Goal: Information Seeking & Learning: Learn about a topic

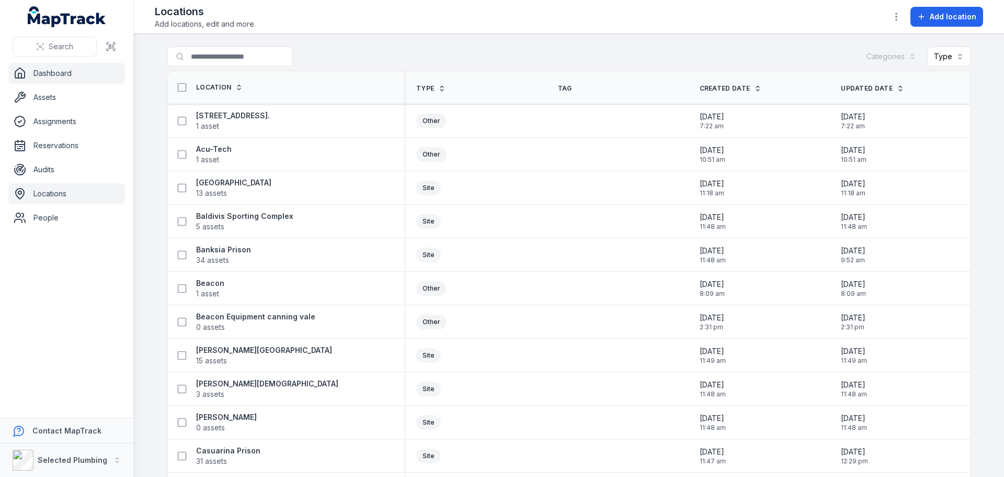
scroll to position [575, 0]
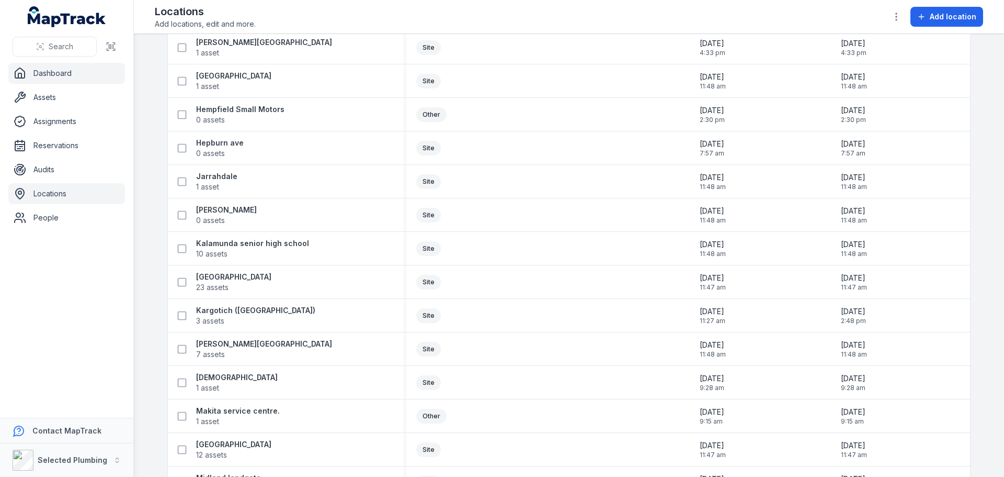
drag, startPoint x: 0, startPoint y: 0, endPoint x: 57, endPoint y: 68, distance: 88.7
click at [57, 68] on link "Dashboard" at bounding box center [66, 73] width 117 height 21
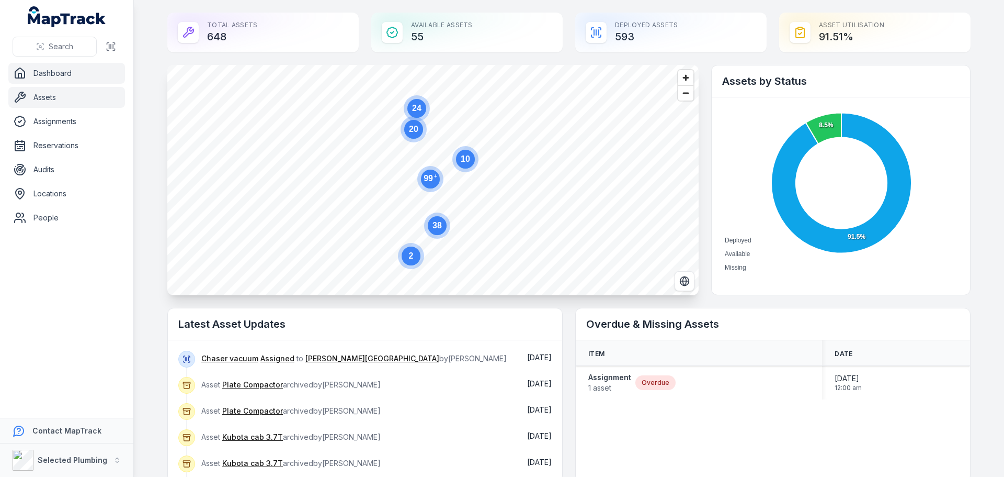
click at [48, 101] on link "Assets" at bounding box center [66, 97] width 117 height 21
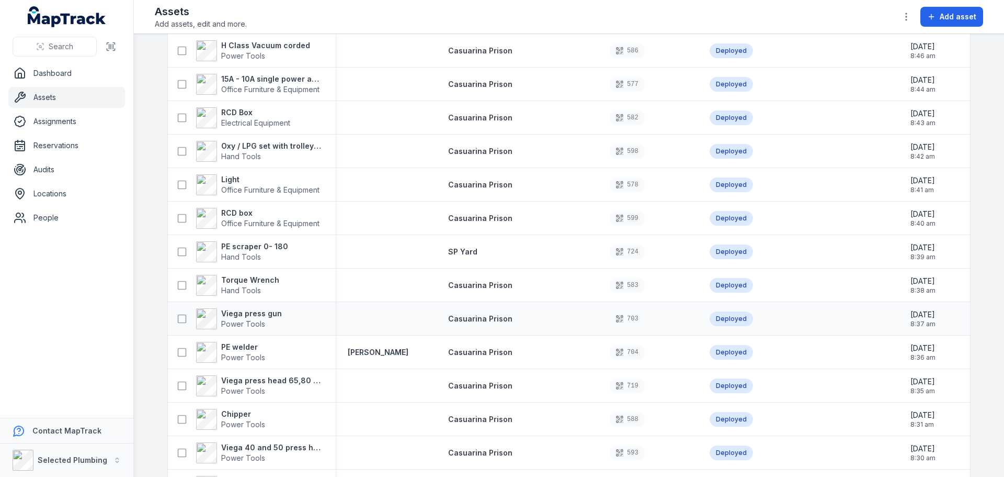
scroll to position [1098, 0]
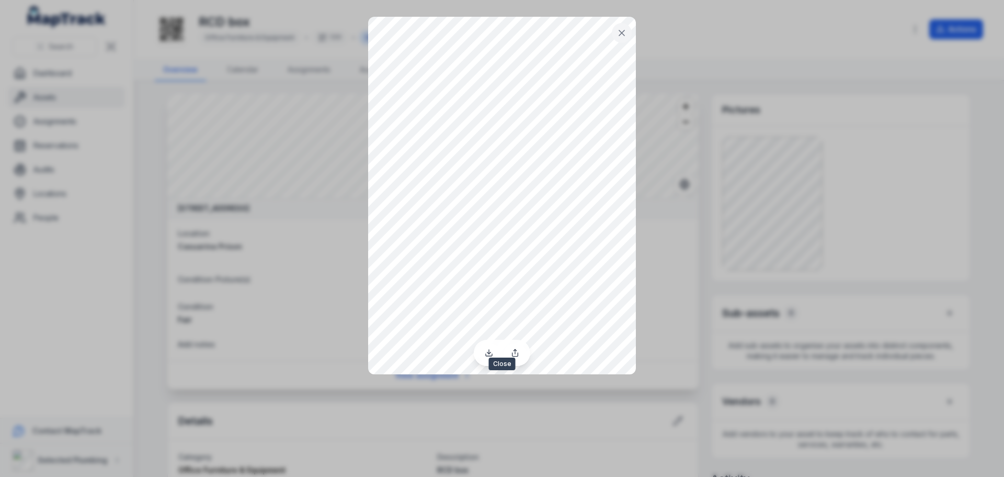
click at [623, 34] on icon at bounding box center [621, 32] width 5 height 5
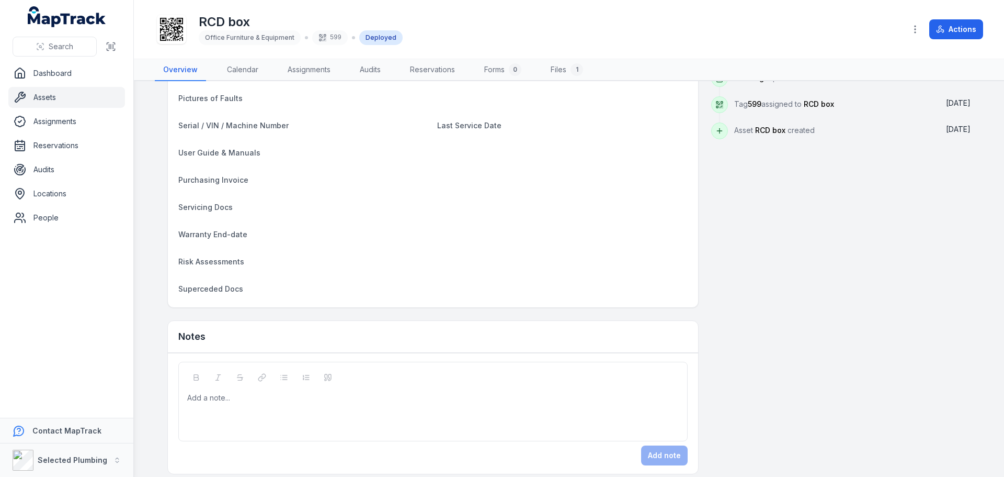
scroll to position [471, 0]
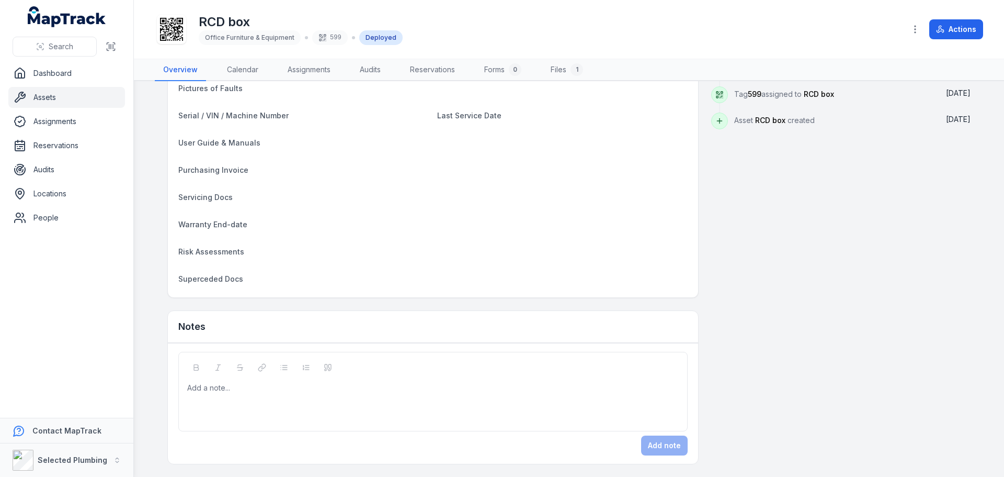
click at [247, 395] on div "Add a note..." at bounding box center [433, 403] width 492 height 42
click at [43, 167] on link "Audits" at bounding box center [66, 169] width 117 height 21
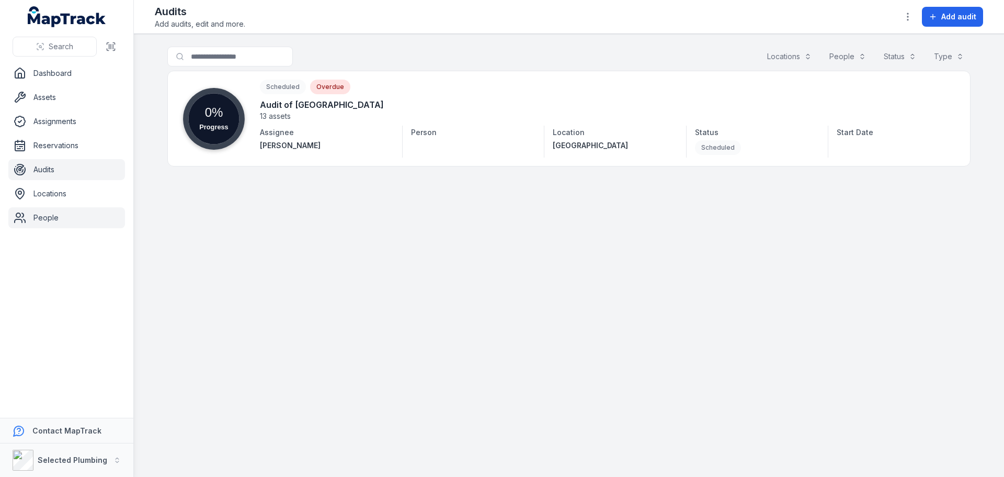
click at [47, 217] on link "People" at bounding box center [66, 217] width 117 height 21
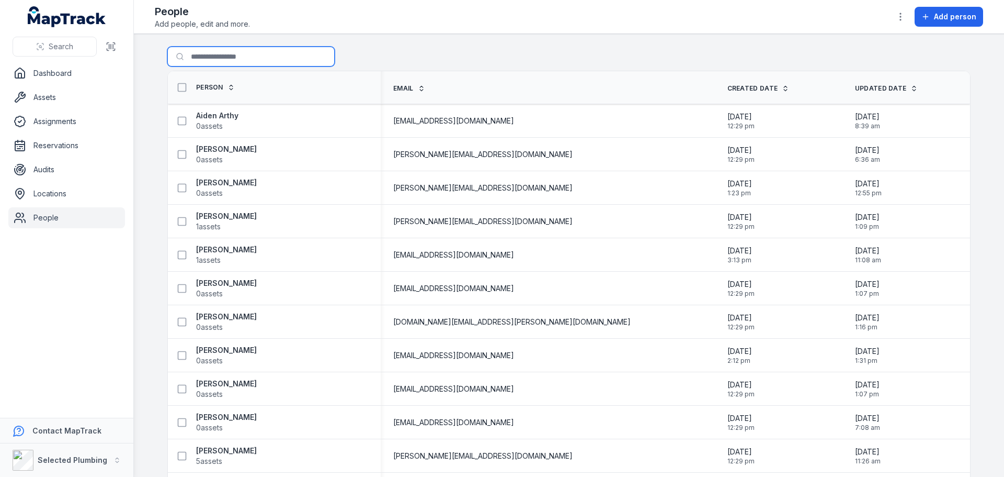
click at [213, 58] on input "Search for people" at bounding box center [250, 57] width 167 height 20
type input "******"
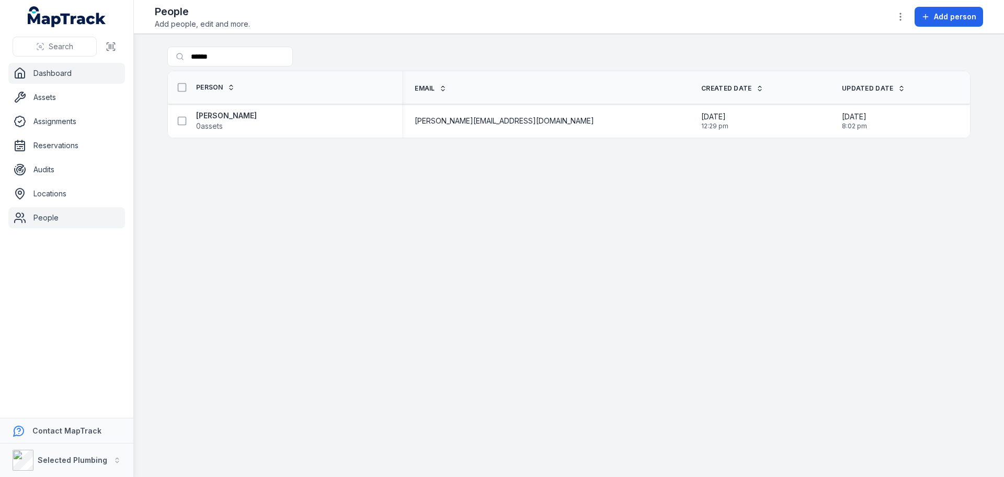
click at [54, 67] on link "Dashboard" at bounding box center [66, 73] width 117 height 21
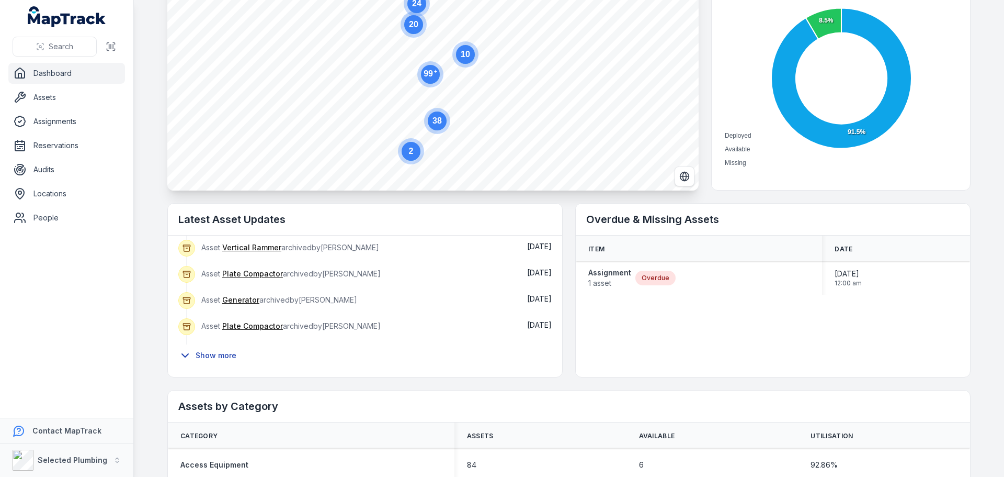
click at [217, 357] on button "Show more" at bounding box center [210, 355] width 65 height 22
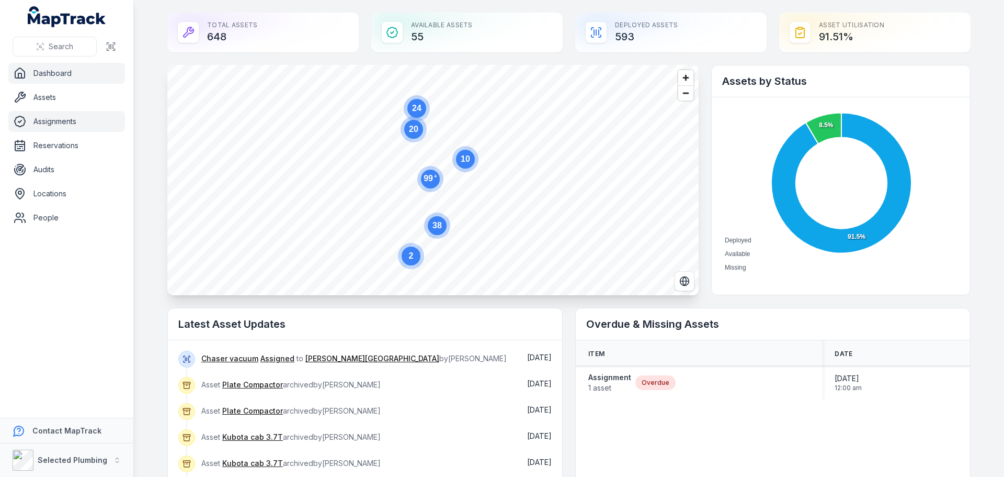
click at [70, 119] on link "Assignments" at bounding box center [66, 121] width 117 height 21
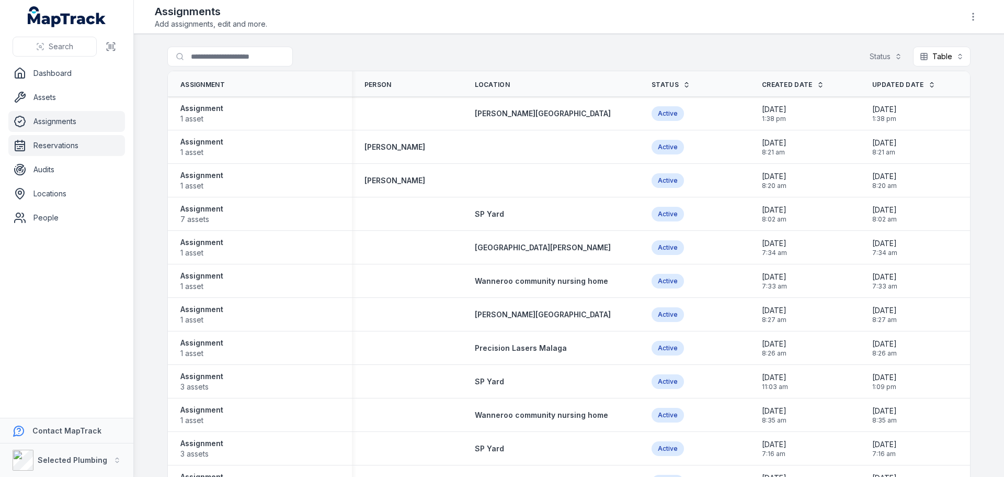
click at [70, 152] on link "Reservations" at bounding box center [66, 145] width 117 height 21
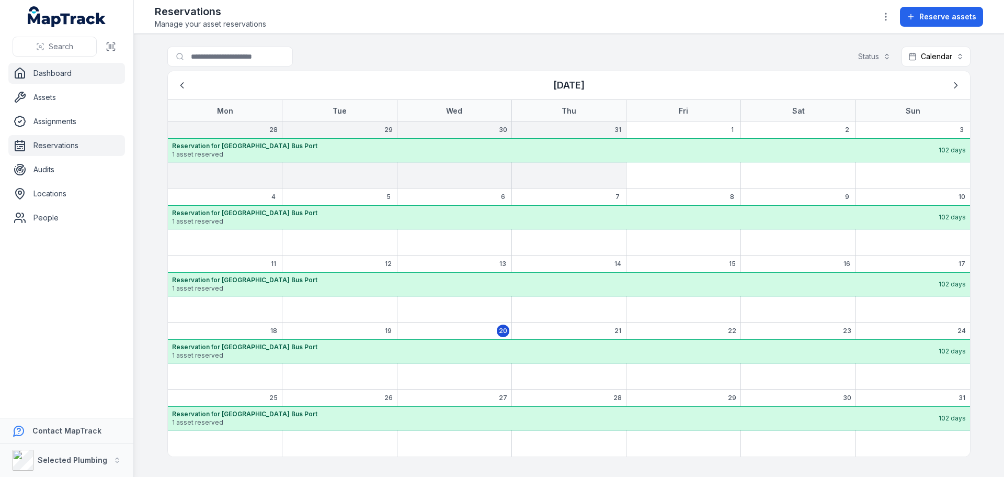
click at [75, 74] on link "Dashboard" at bounding box center [66, 73] width 117 height 21
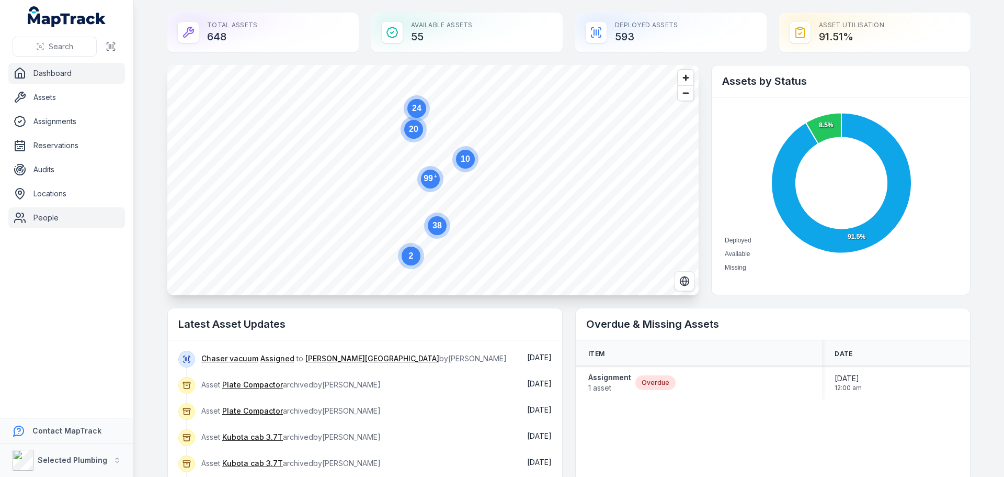
click at [51, 221] on link "People" at bounding box center [66, 217] width 117 height 21
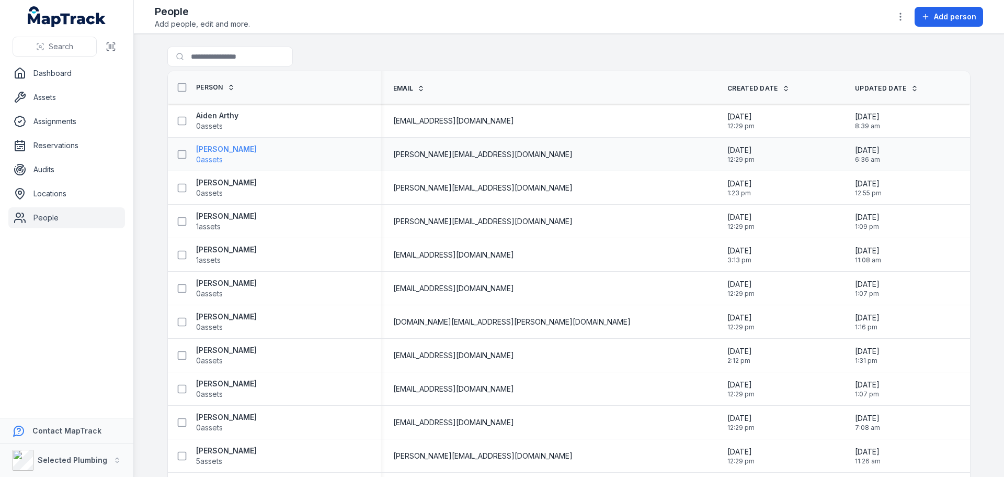
click at [228, 145] on strong "[PERSON_NAME]" at bounding box center [226, 149] width 61 height 10
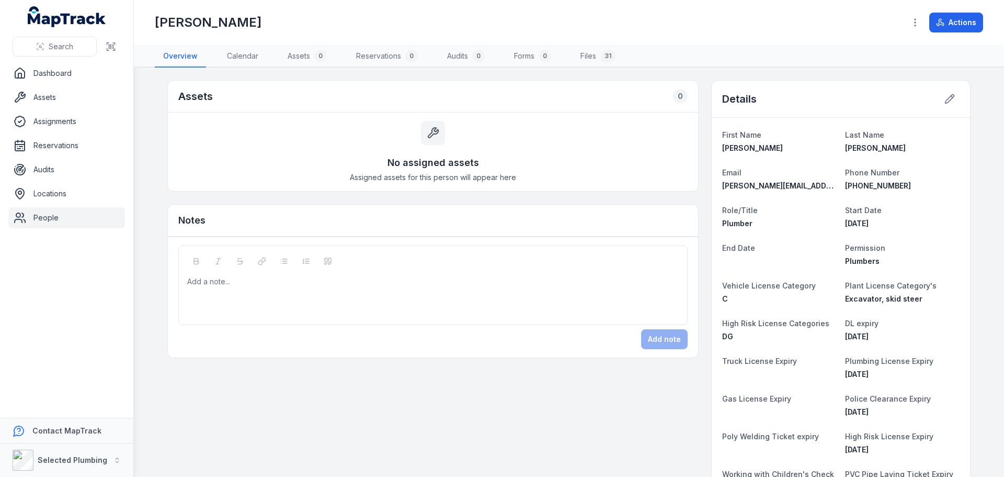
click at [51, 219] on link "People" at bounding box center [66, 217] width 117 height 21
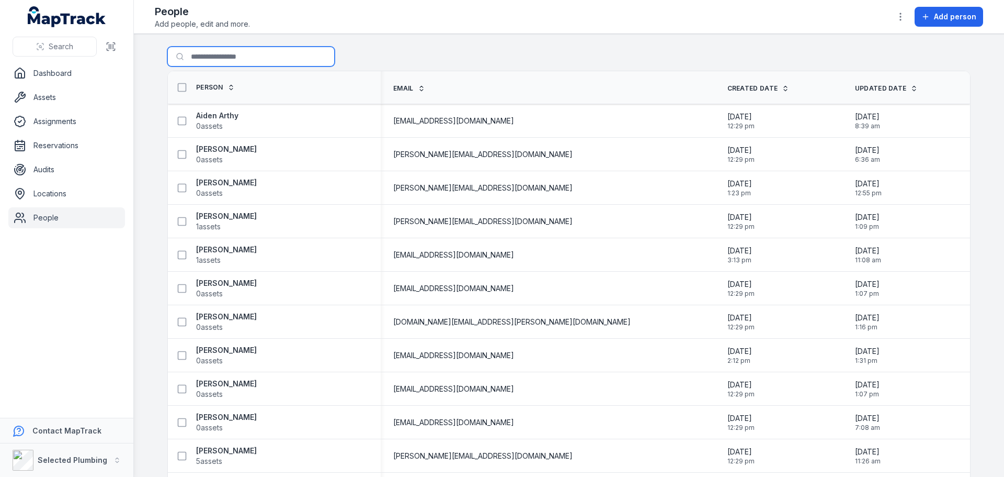
drag, startPoint x: 193, startPoint y: 54, endPoint x: 188, endPoint y: 60, distance: 7.4
click at [190, 60] on input "Search for people" at bounding box center [250, 57] width 167 height 20
type input "******"
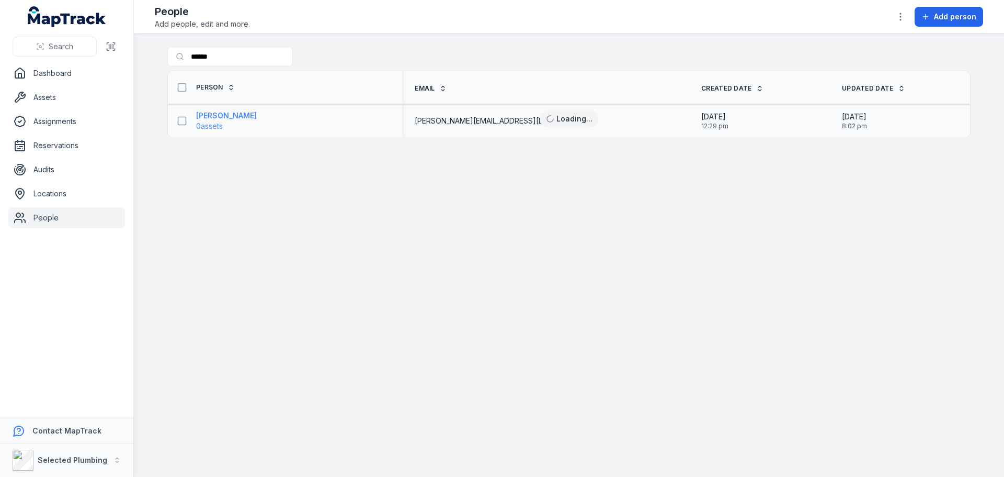
click at [224, 114] on strong "[PERSON_NAME]" at bounding box center [226, 115] width 61 height 10
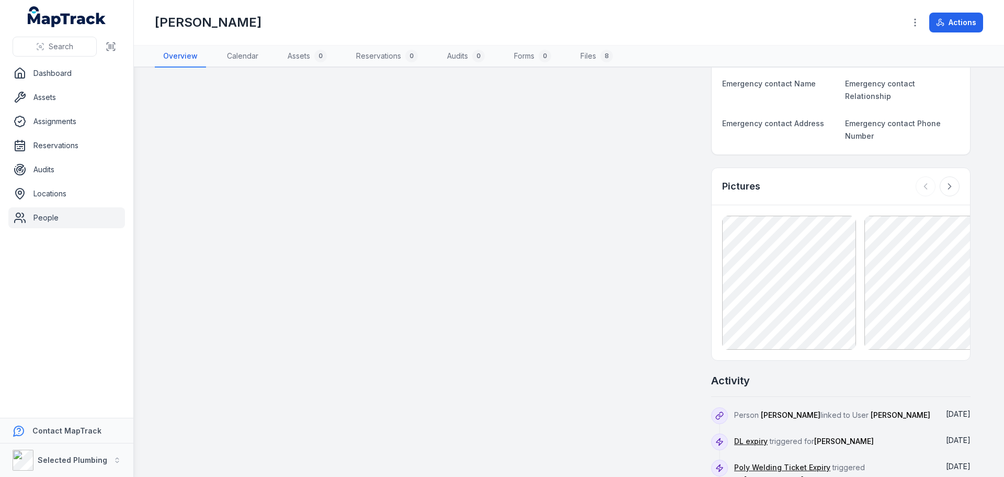
scroll to position [418, 0]
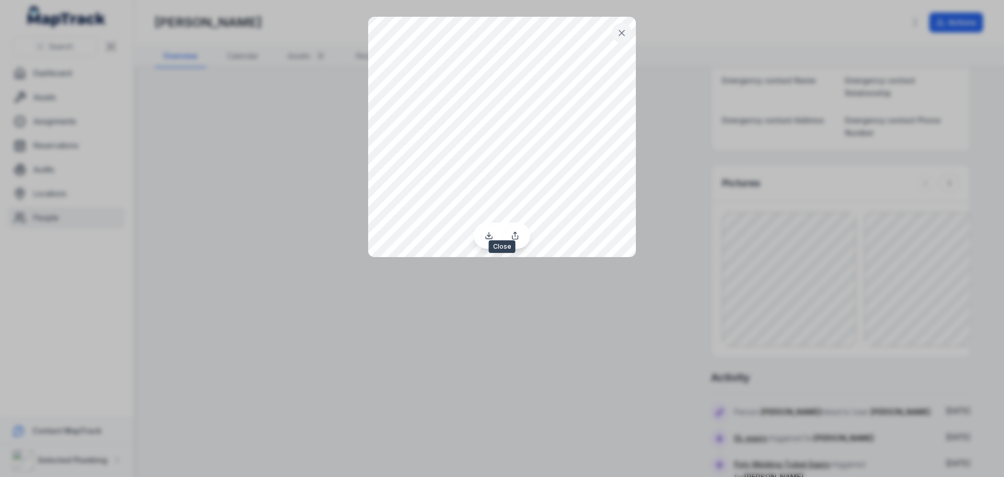
click at [622, 33] on icon at bounding box center [621, 32] width 5 height 5
click at [621, 35] on icon at bounding box center [622, 33] width 10 height 10
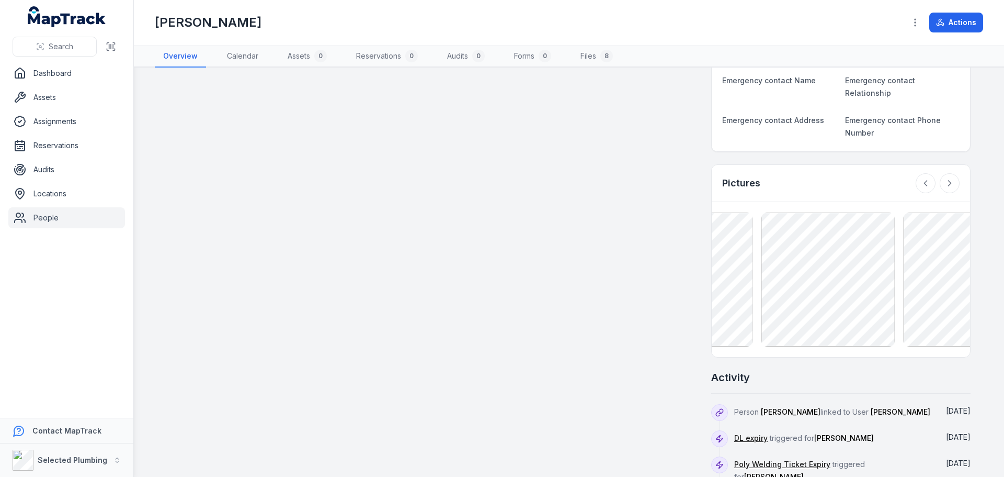
click at [661, 268] on div "Assets 0 No assigned assets Assigned assets for this person will appear here No…" at bounding box center [568, 195] width 803 height 1067
click at [626, 285] on div "Assets 0 No assigned assets Assigned assets for this person will appear here No…" at bounding box center [568, 195] width 803 height 1067
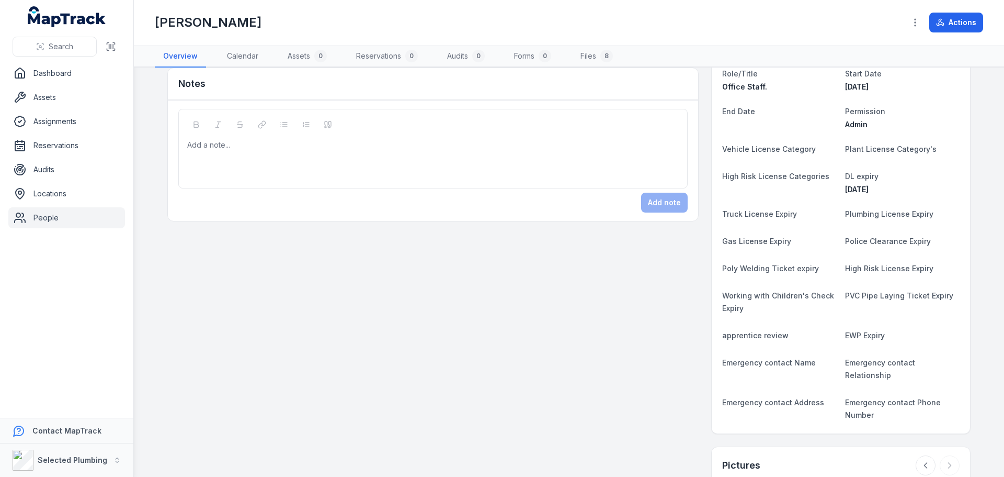
scroll to position [0, 0]
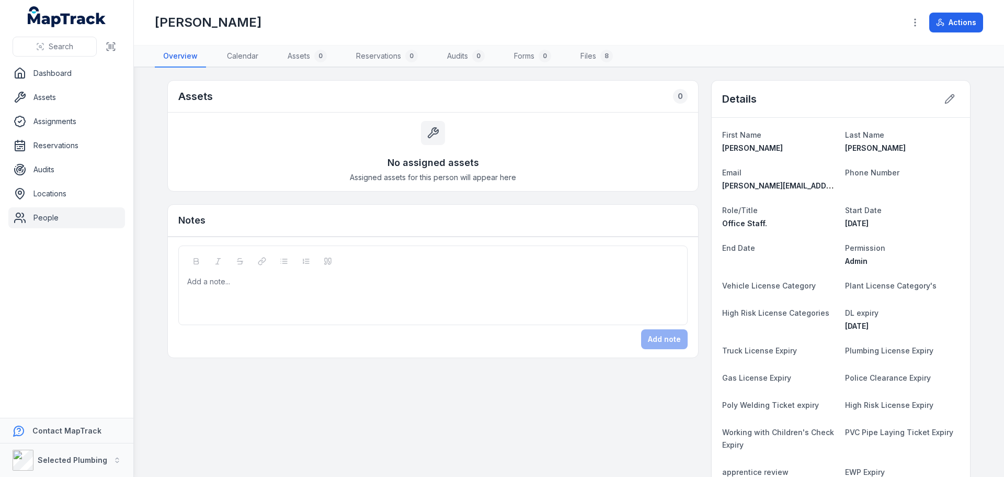
click at [58, 218] on link "People" at bounding box center [66, 217] width 117 height 21
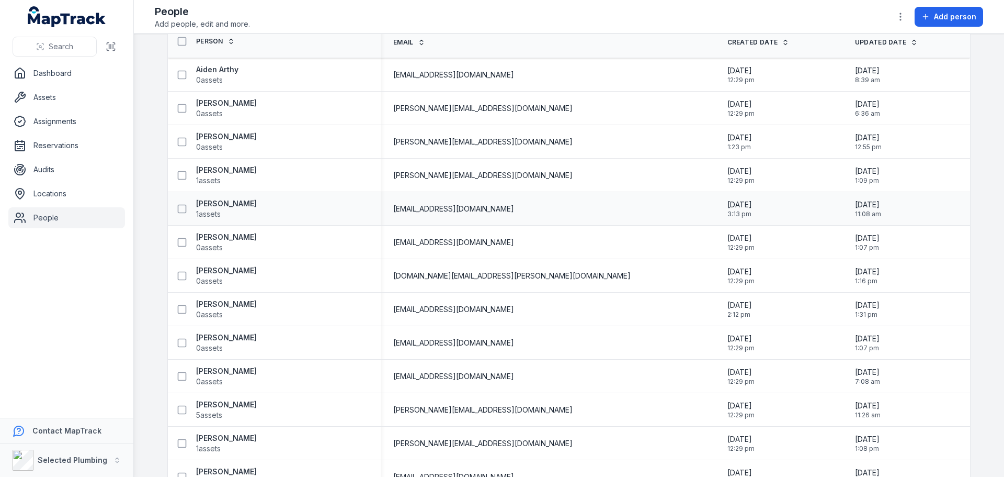
scroll to position [157, 0]
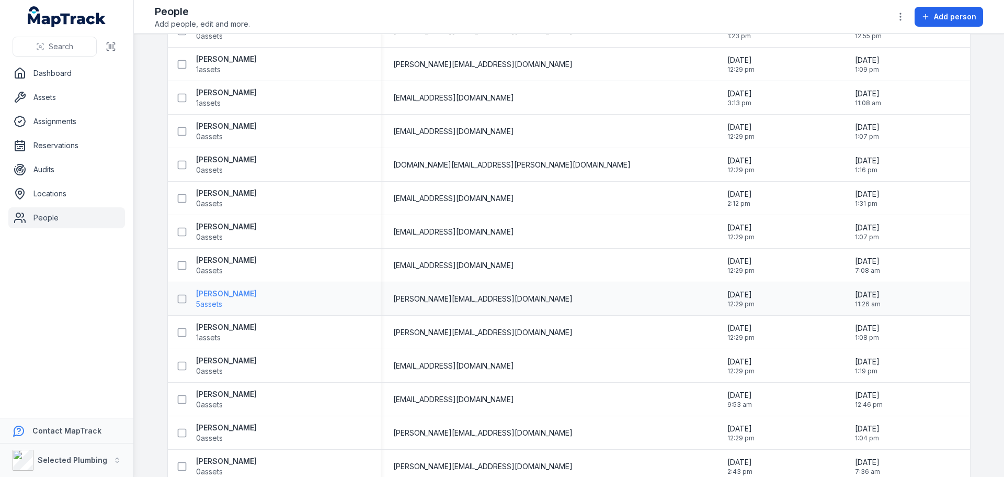
click at [209, 291] on strong "[PERSON_NAME]" at bounding box center [226, 293] width 61 height 10
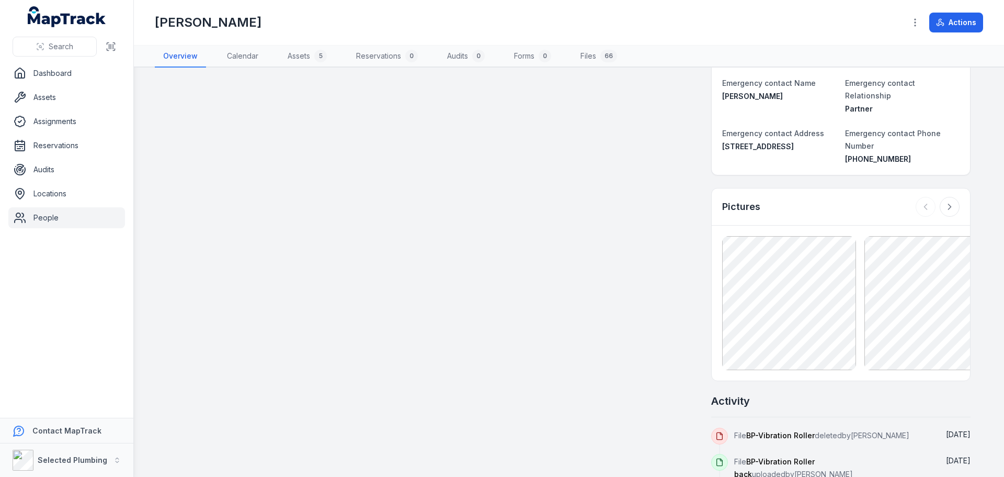
scroll to position [471, 0]
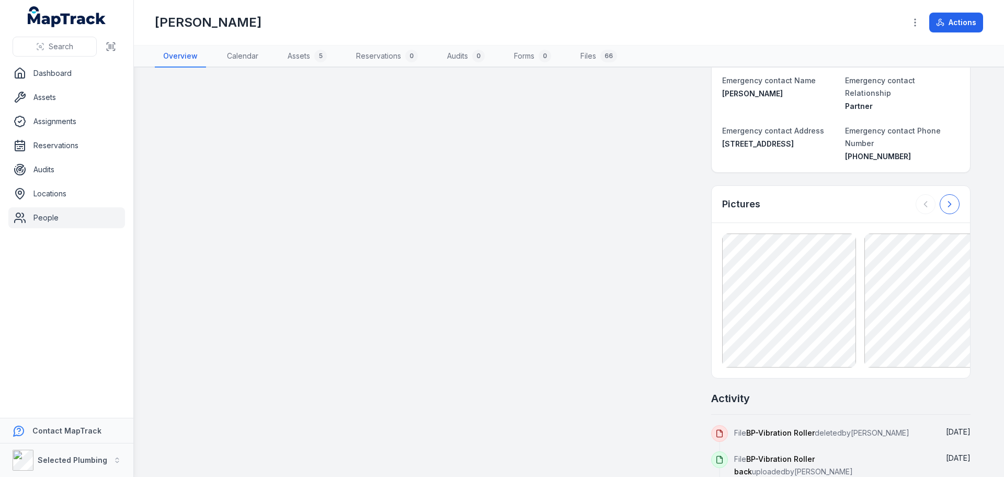
click at [949, 199] on icon at bounding box center [950, 204] width 10 height 10
click at [949, 194] on div at bounding box center [938, 204] width 44 height 20
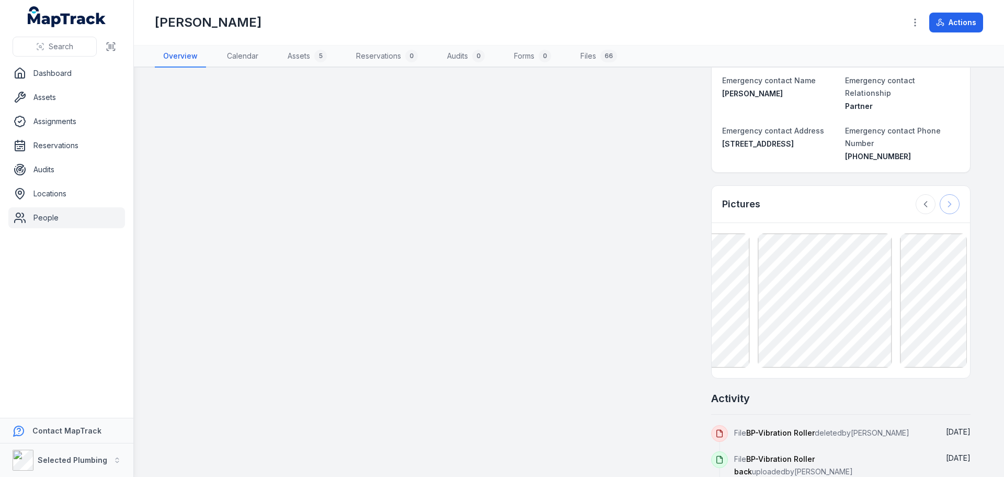
click at [949, 194] on div at bounding box center [938, 204] width 44 height 20
click at [927, 194] on button at bounding box center [926, 204] width 20 height 20
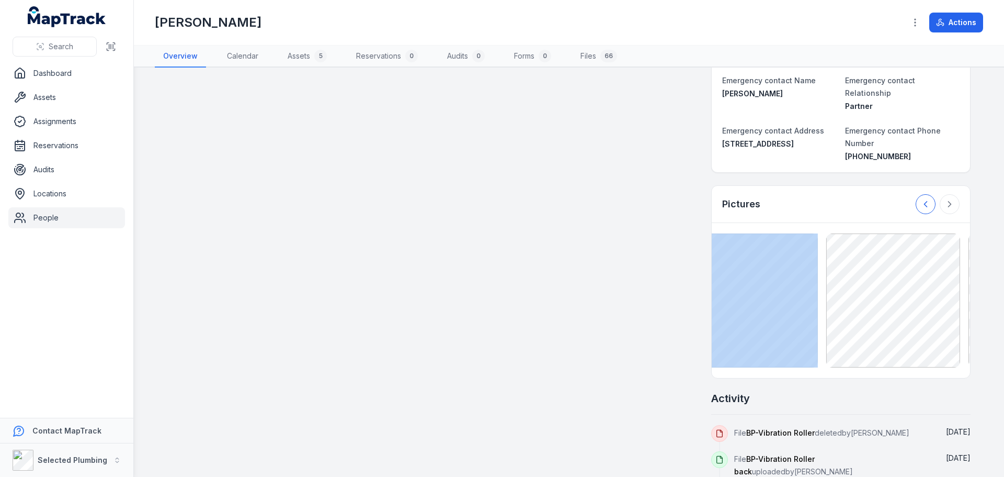
click at [927, 194] on button at bounding box center [926, 204] width 20 height 20
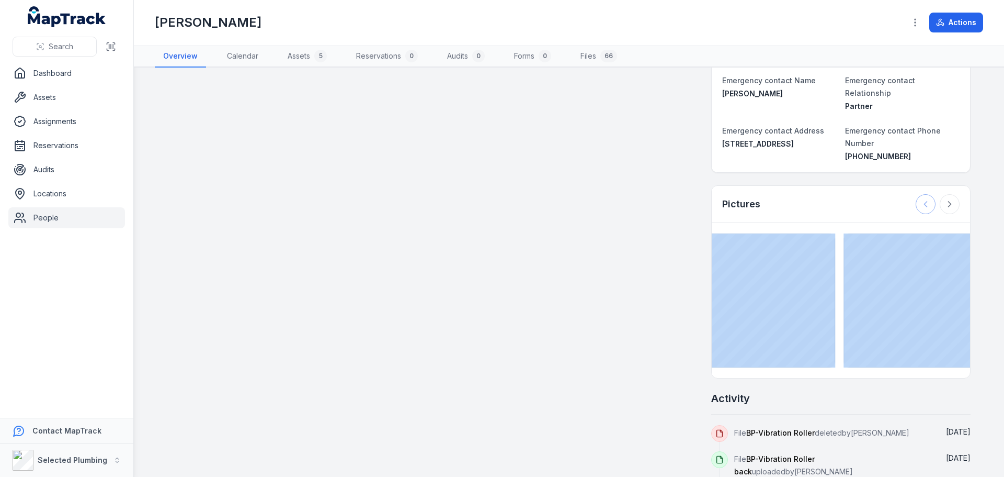
click at [927, 194] on div at bounding box center [938, 204] width 44 height 20
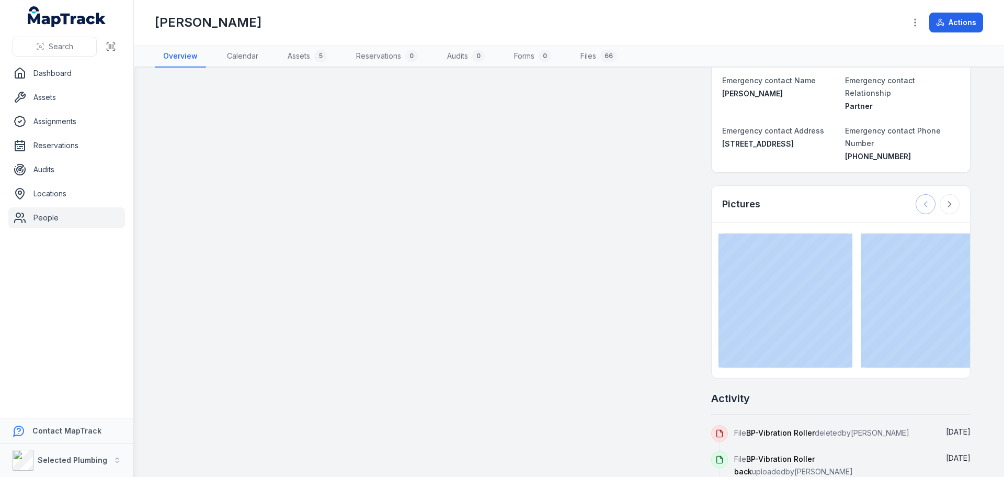
click at [927, 194] on div at bounding box center [938, 204] width 44 height 20
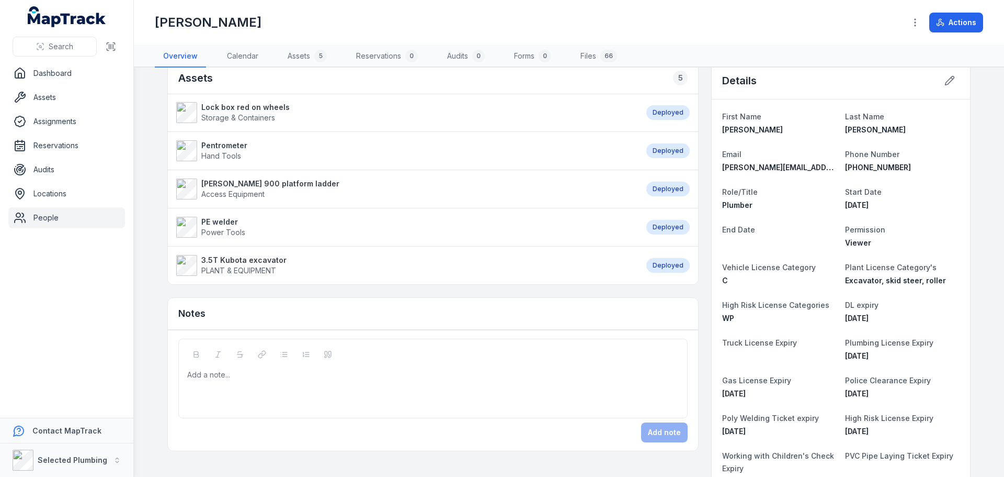
scroll to position [0, 0]
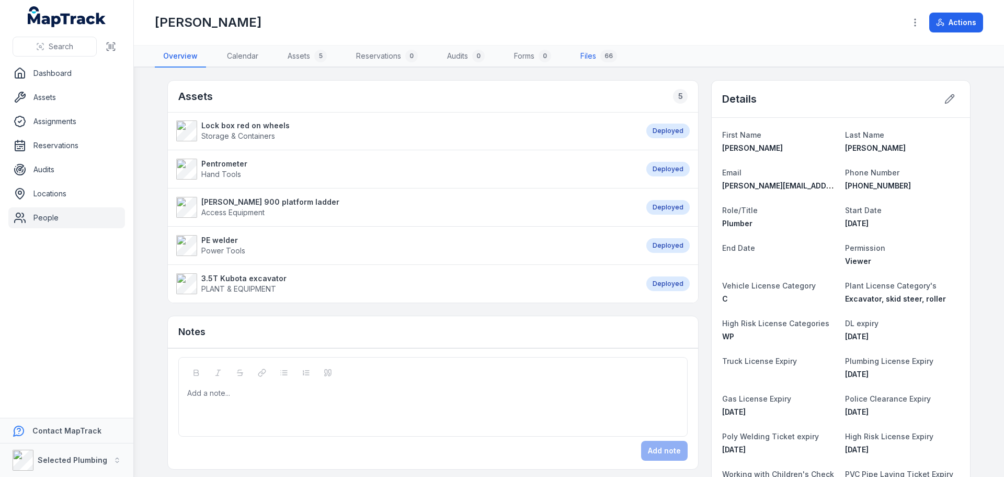
click at [602, 51] on link "Files 66" at bounding box center [598, 57] width 53 height 22
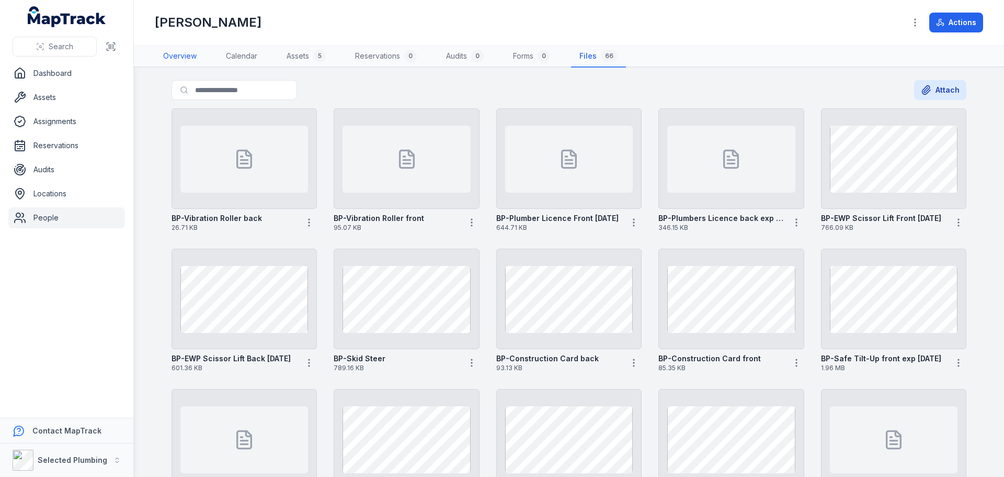
click at [178, 59] on link "Overview" at bounding box center [180, 57] width 50 height 22
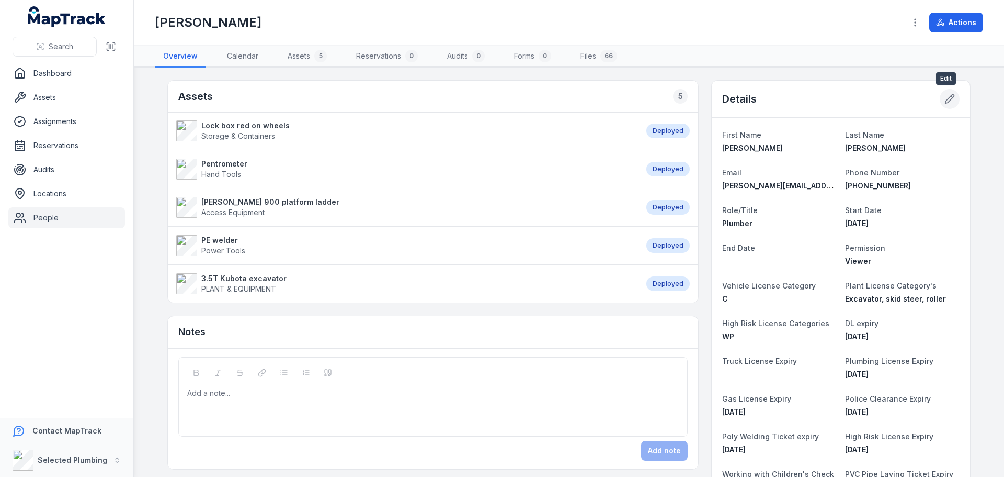
click at [946, 98] on icon at bounding box center [950, 99] width 10 height 10
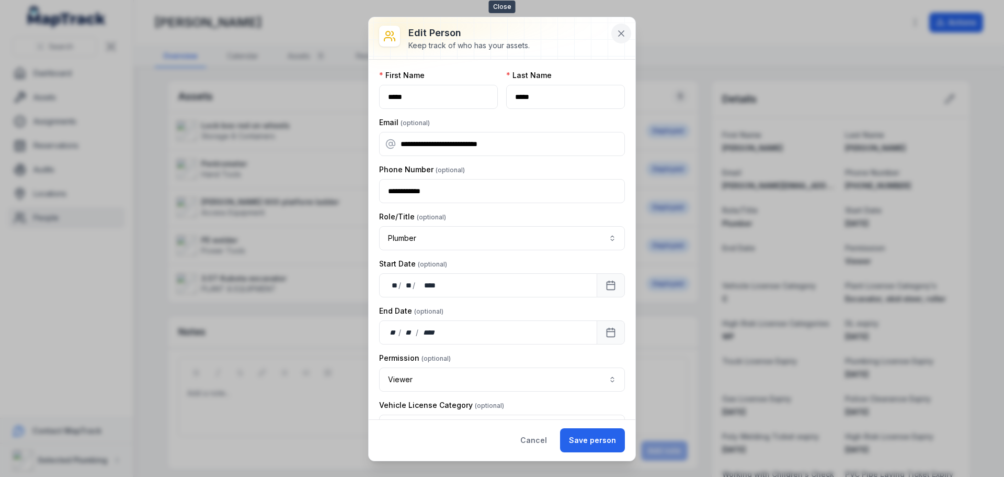
click at [621, 33] on icon at bounding box center [621, 33] width 10 height 10
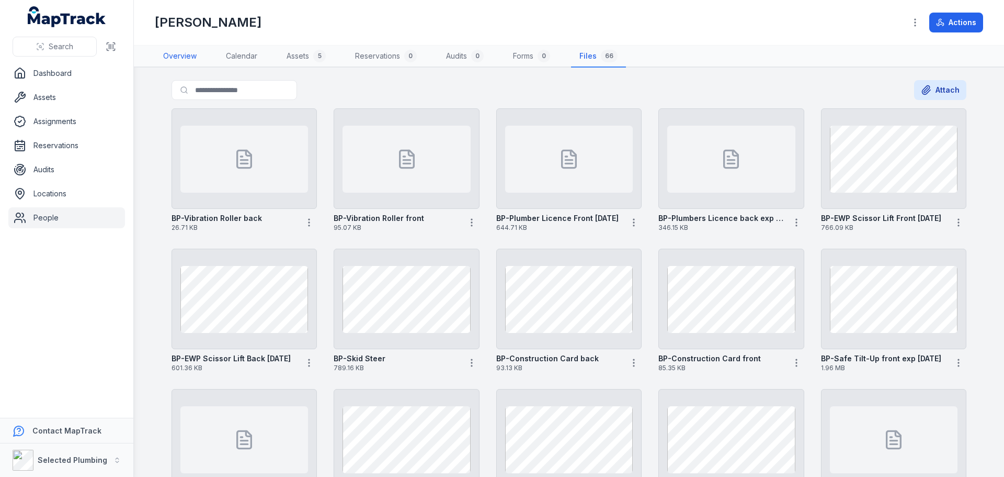
click at [191, 58] on link "Overview" at bounding box center [180, 57] width 50 height 22
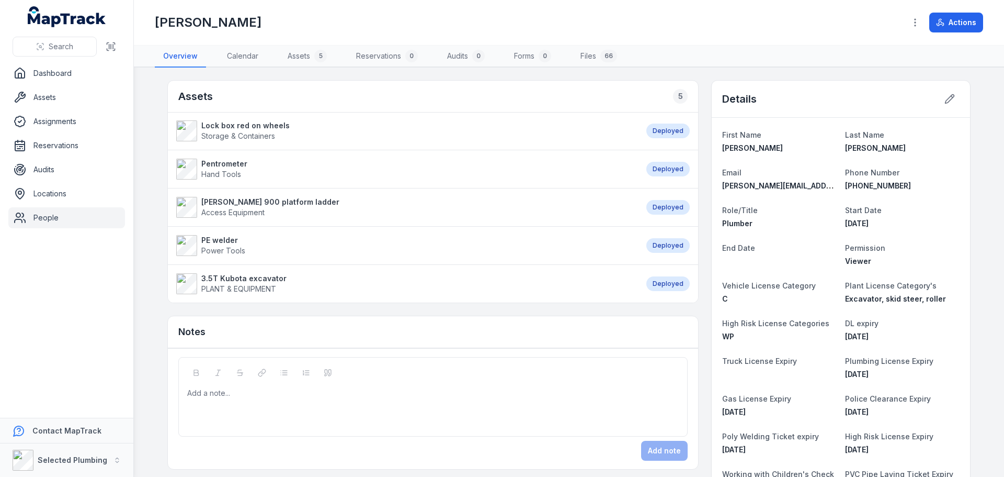
click at [32, 214] on link "People" at bounding box center [66, 217] width 117 height 21
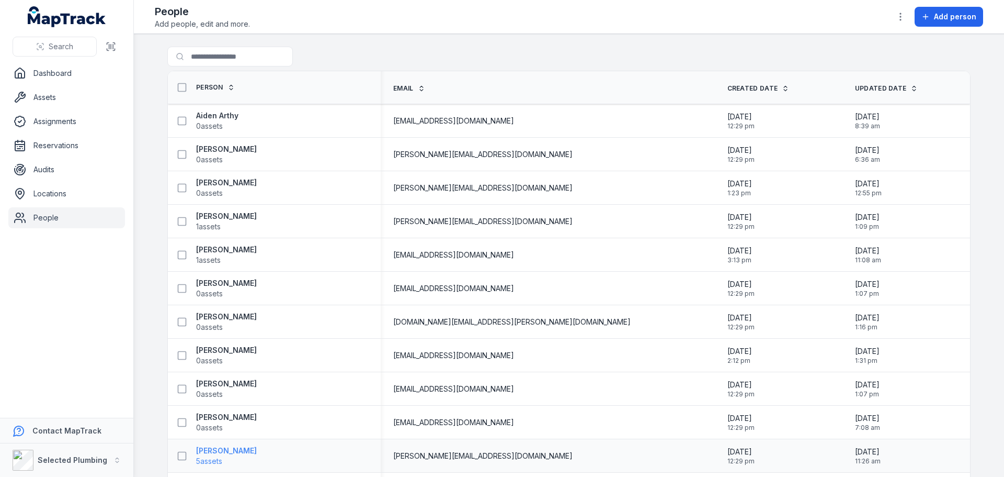
click at [219, 449] on strong "[PERSON_NAME]" at bounding box center [226, 450] width 61 height 10
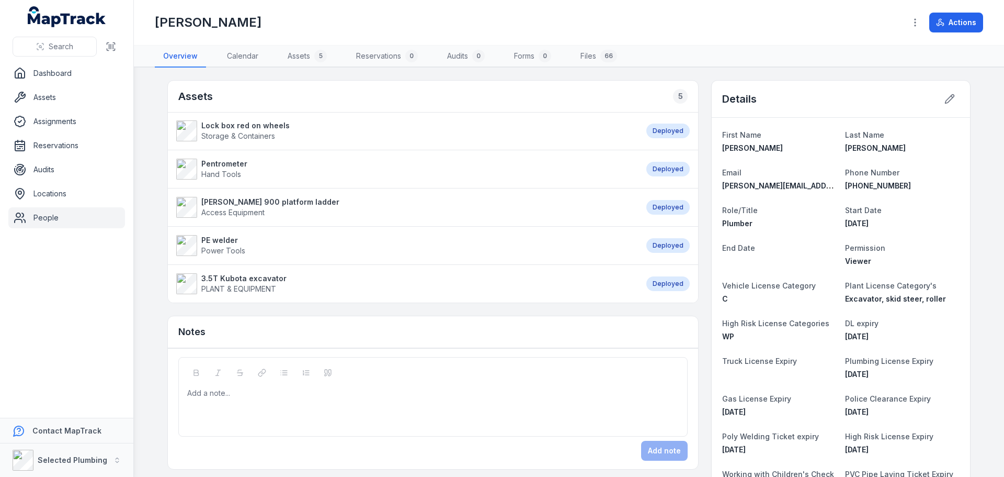
click at [47, 280] on nav "Dashboard Assets Assignments Reservations Audits Locations People" at bounding box center [66, 240] width 133 height 355
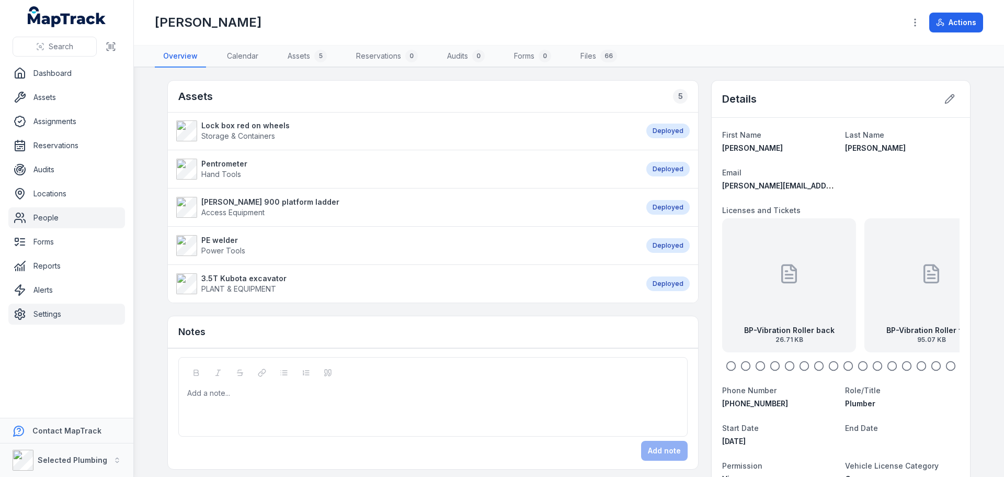
click at [38, 317] on link "Settings" at bounding box center [66, 313] width 117 height 21
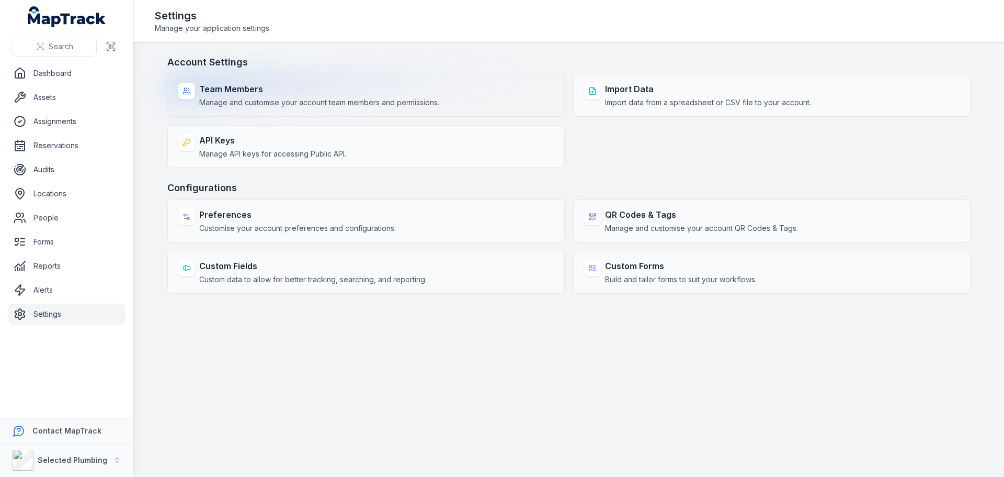
click at [281, 95] on div "Team Members Manage and customise your account team members and permissions." at bounding box center [319, 95] width 240 height 25
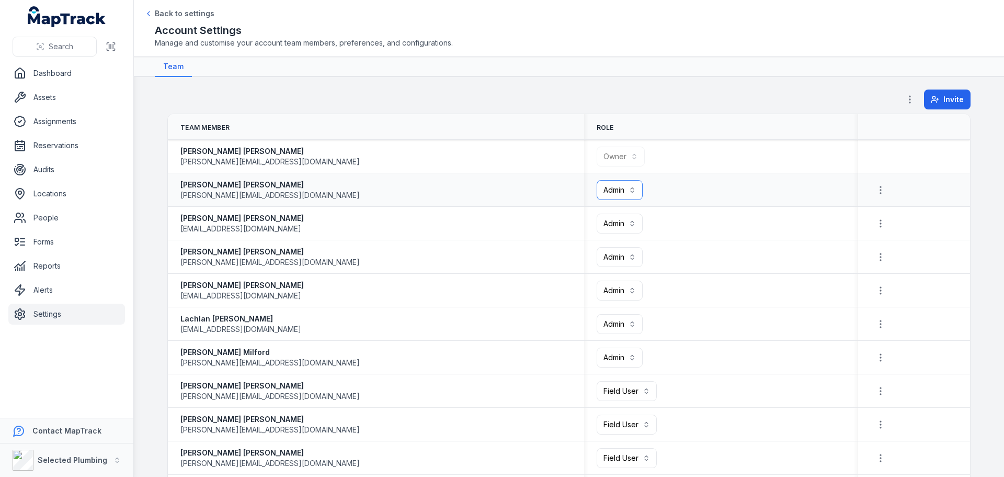
click at [610, 186] on button "Admin *****" at bounding box center [620, 190] width 46 height 20
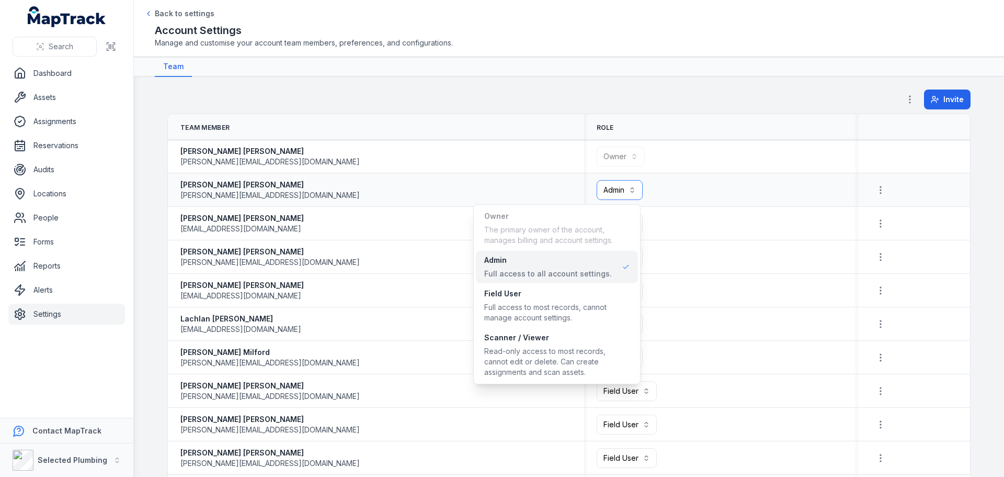
click at [610, 186] on button "Admin *****" at bounding box center [620, 190] width 46 height 20
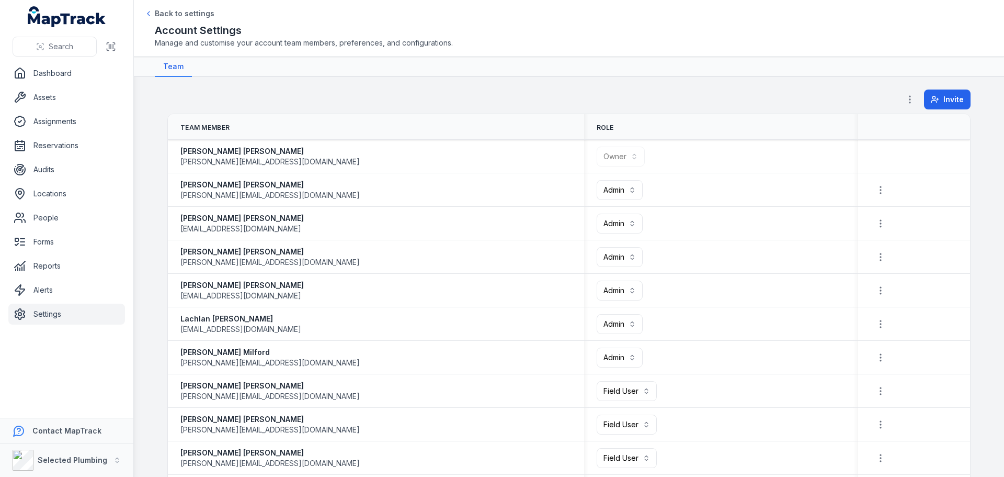
click at [70, 383] on nav "Dashboard Assets Assignments Reservations Audits Locations People Forms Reports…" at bounding box center [66, 240] width 133 height 355
click at [72, 221] on link "People" at bounding box center [66, 217] width 117 height 21
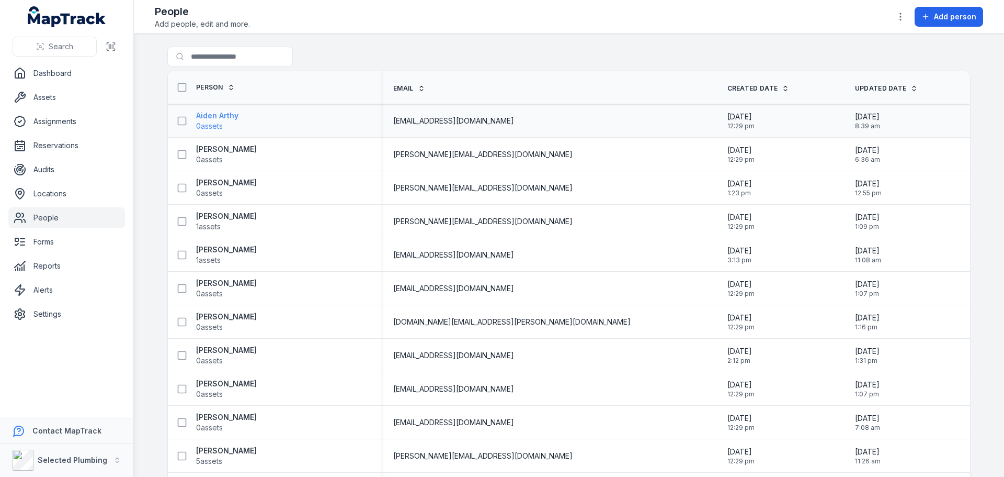
click at [208, 119] on strong "Aiden Arthy" at bounding box center [217, 115] width 42 height 10
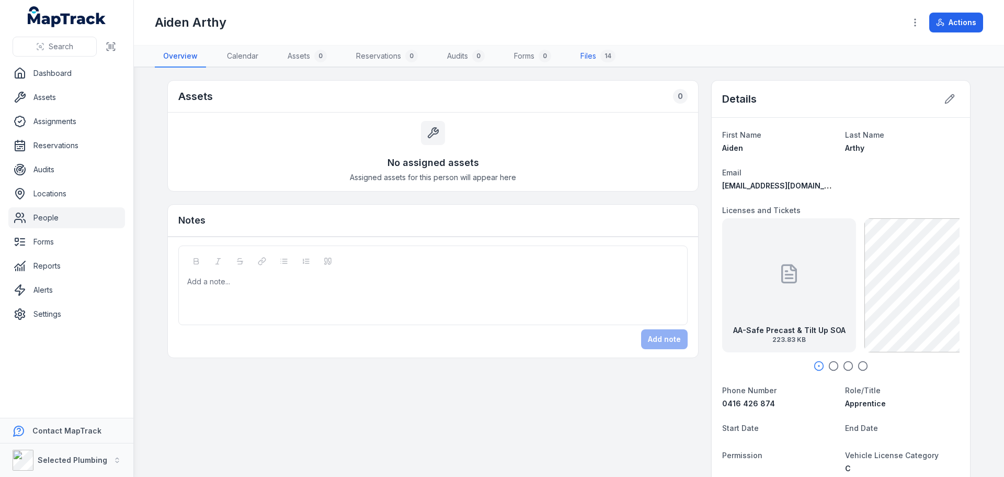
click at [599, 60] on link "Files 14" at bounding box center [598, 57] width 52 height 22
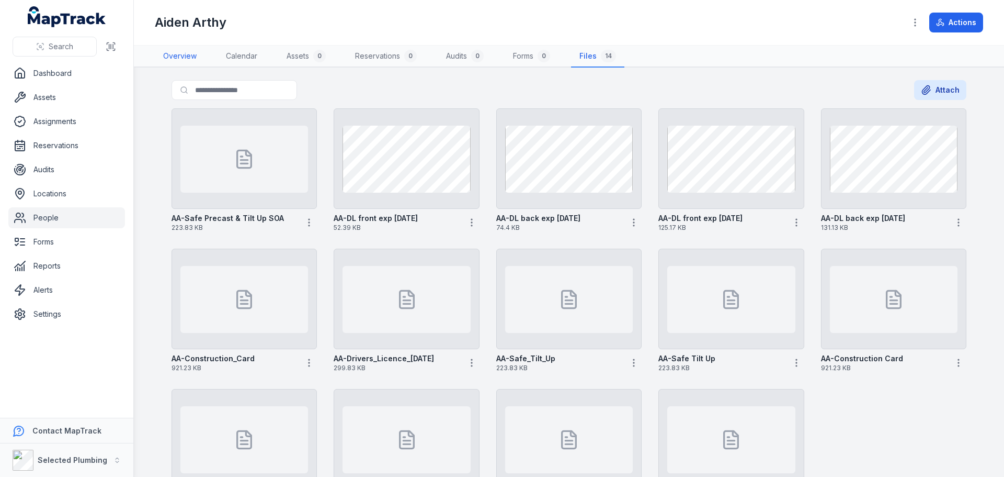
click at [172, 54] on link "Overview" at bounding box center [180, 57] width 50 height 22
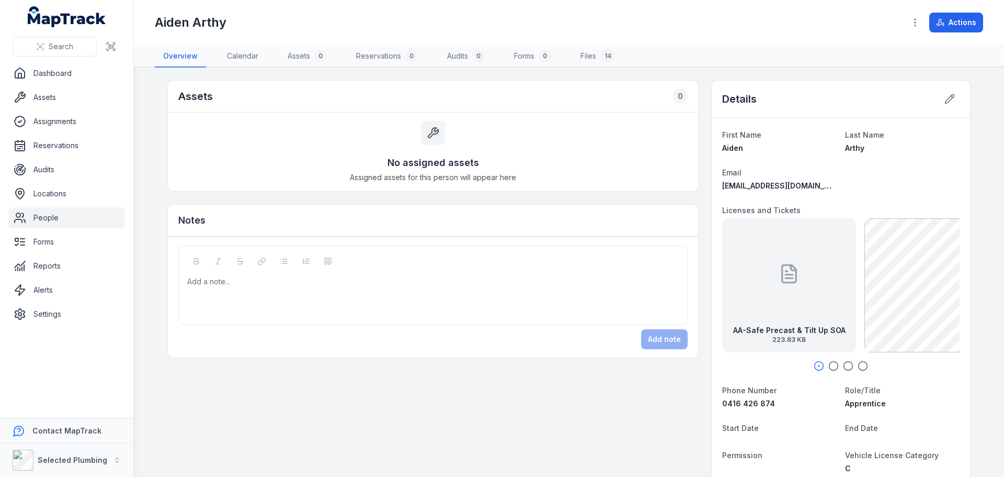
click at [833, 366] on icon "button" at bounding box center [834, 365] width 10 height 10
click at [844, 365] on icon "button" at bounding box center [848, 365] width 10 height 10
click at [858, 369] on icon "button" at bounding box center [863, 365] width 10 height 10
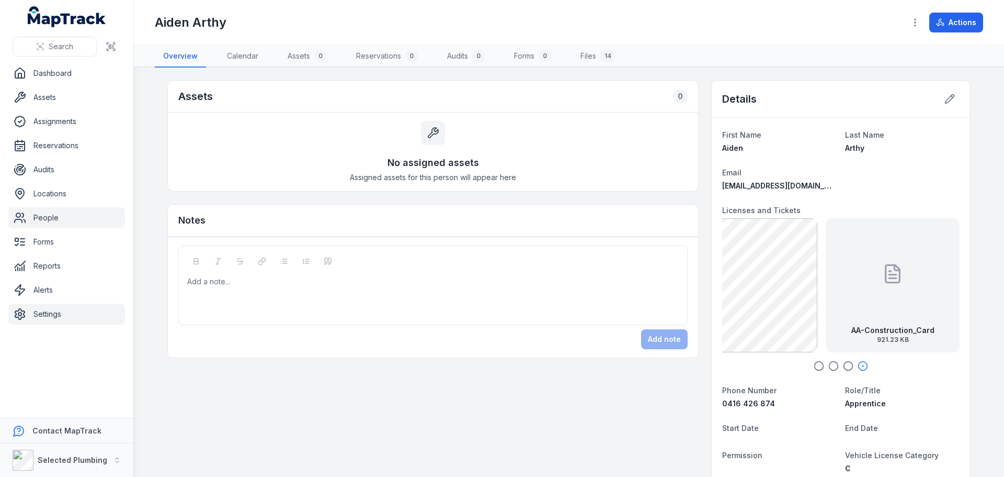
click at [55, 311] on link "Settings" at bounding box center [66, 313] width 117 height 21
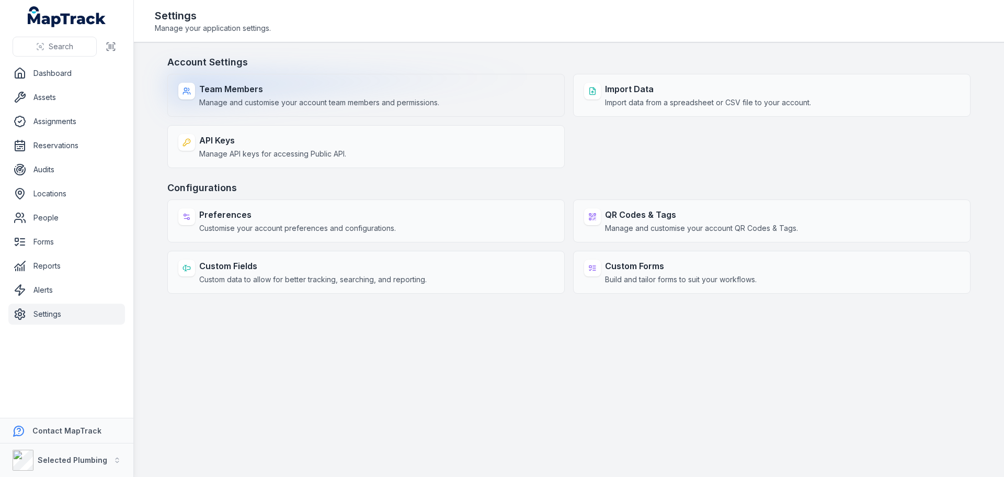
click at [297, 93] on strong "Team Members" at bounding box center [319, 89] width 240 height 13
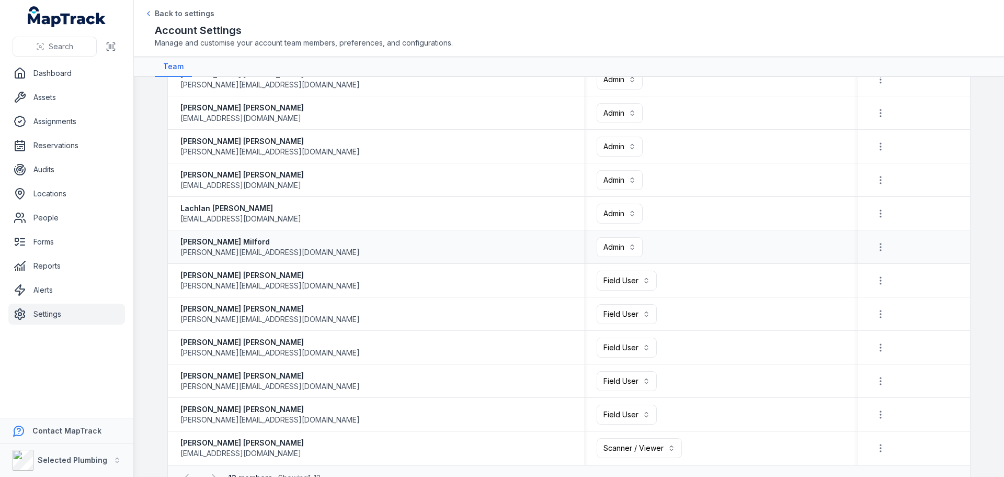
scroll to position [136, 0]
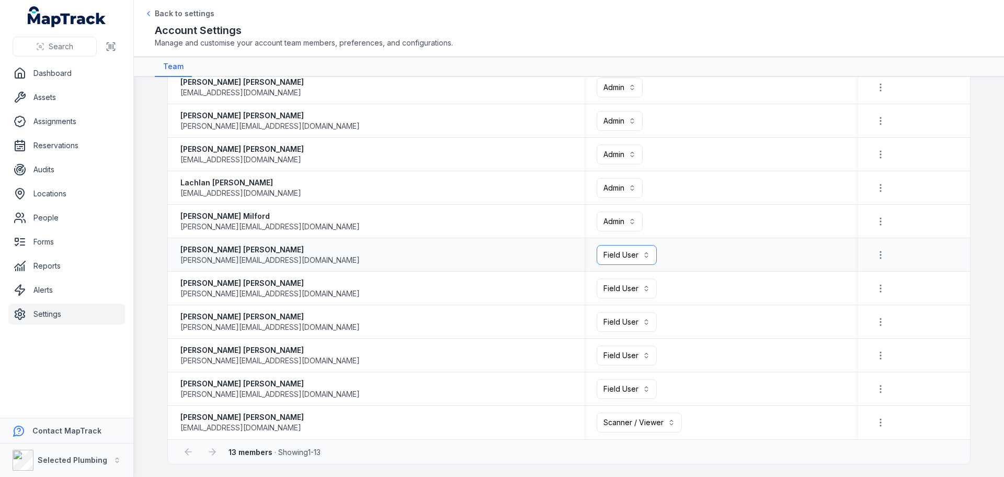
click at [630, 256] on button "Field User ******" at bounding box center [627, 255] width 60 height 20
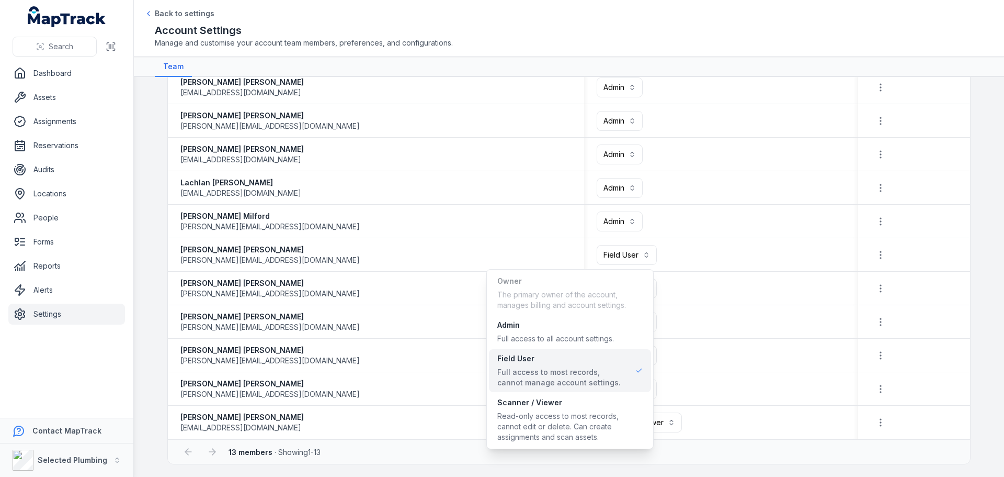
click at [146, 349] on main "**********" at bounding box center [569, 277] width 870 height 400
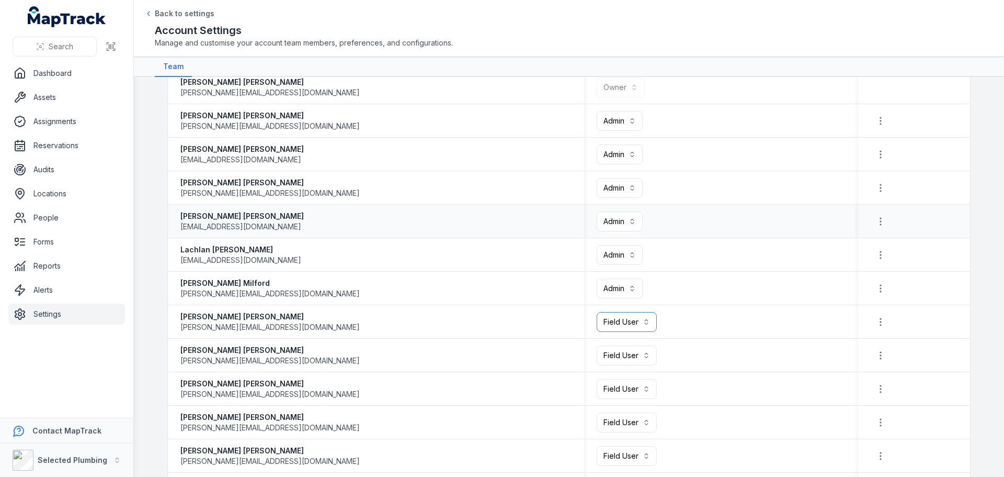
scroll to position [31, 0]
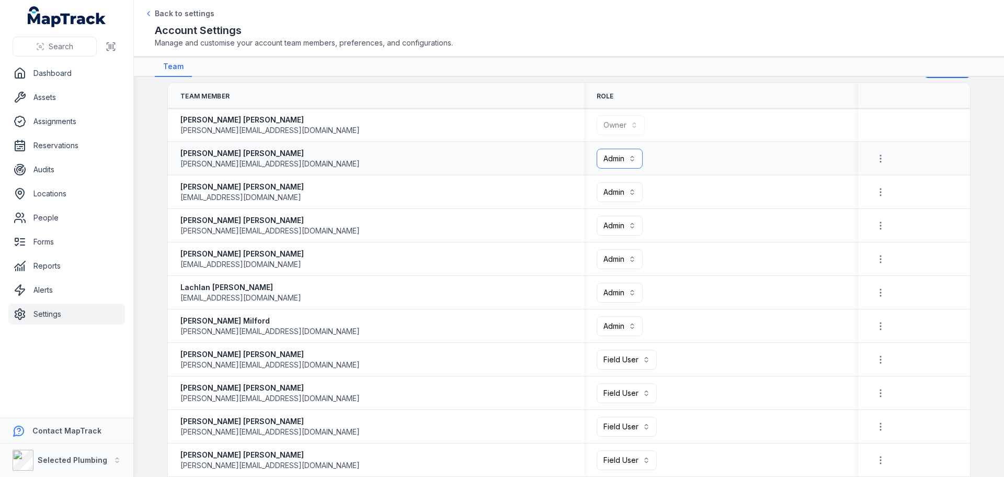
click at [621, 162] on button "Admin *****" at bounding box center [620, 159] width 46 height 20
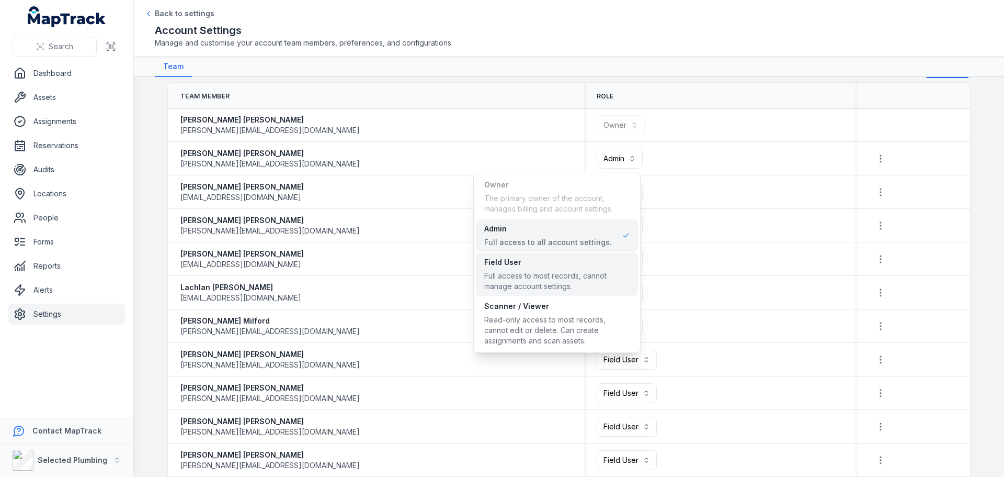
click at [527, 265] on div "Field User" at bounding box center [556, 262] width 145 height 10
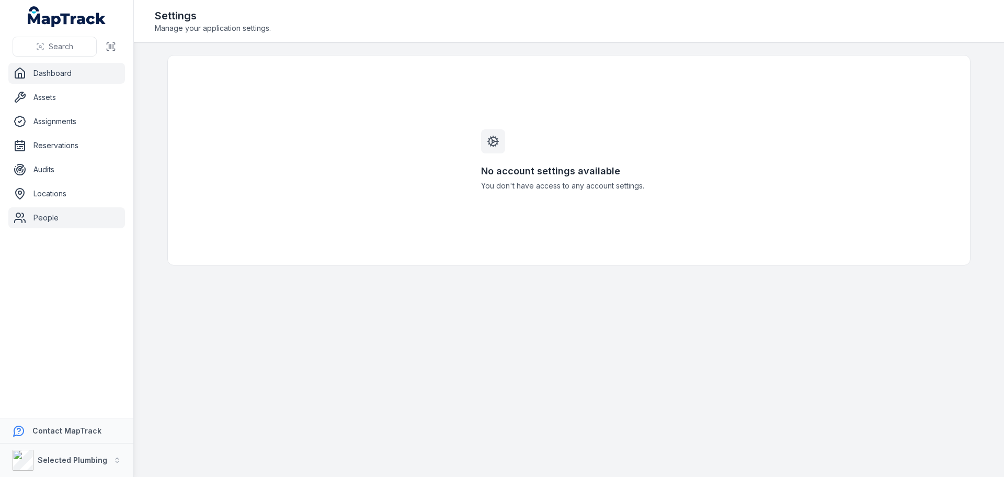
click at [51, 211] on link "People" at bounding box center [66, 217] width 117 height 21
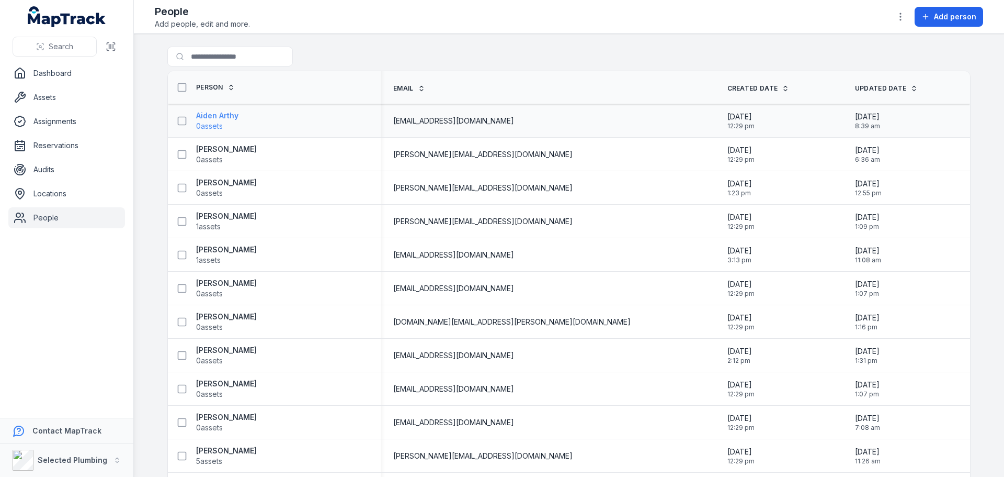
click at [226, 115] on strong "Aiden Arthy" at bounding box center [217, 115] width 42 height 10
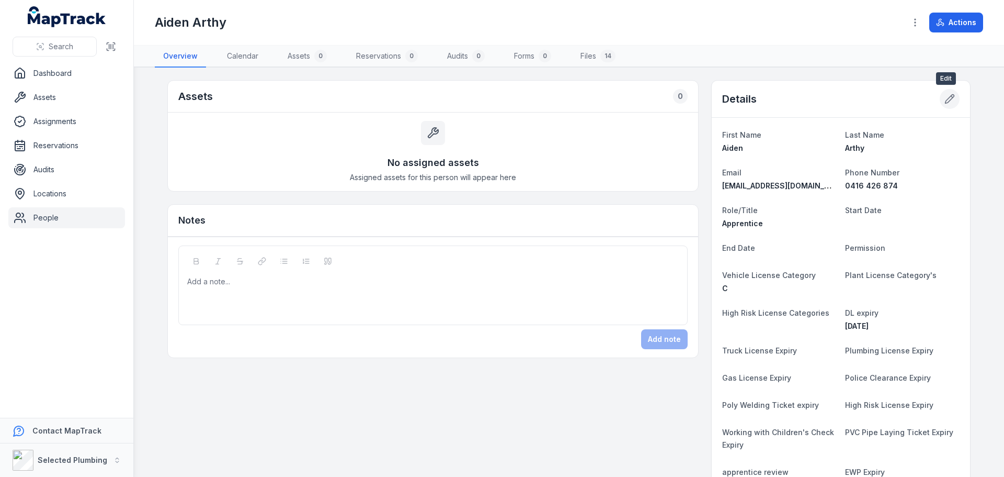
click at [951, 95] on button at bounding box center [950, 99] width 20 height 20
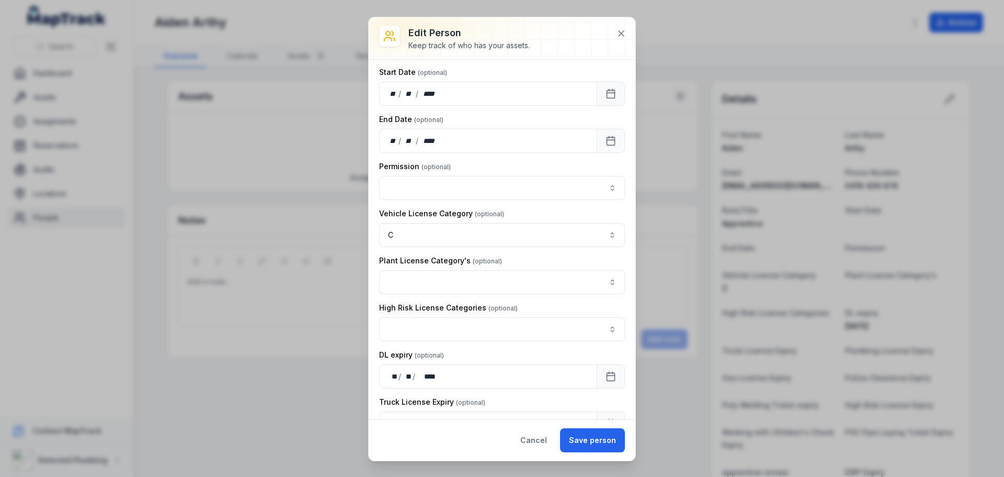
scroll to position [209, 0]
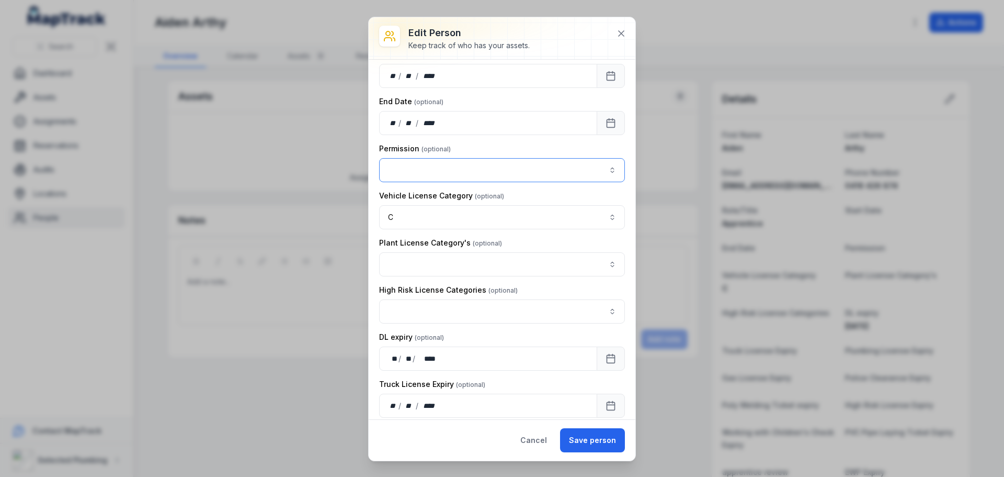
click at [454, 168] on button "button" at bounding box center [502, 170] width 246 height 24
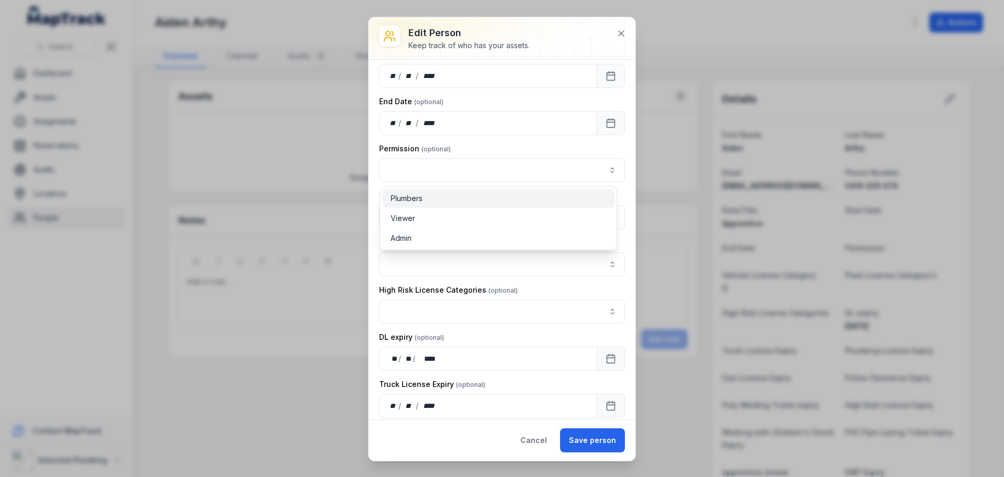
click at [445, 192] on div "Plumbers" at bounding box center [498, 198] width 232 height 19
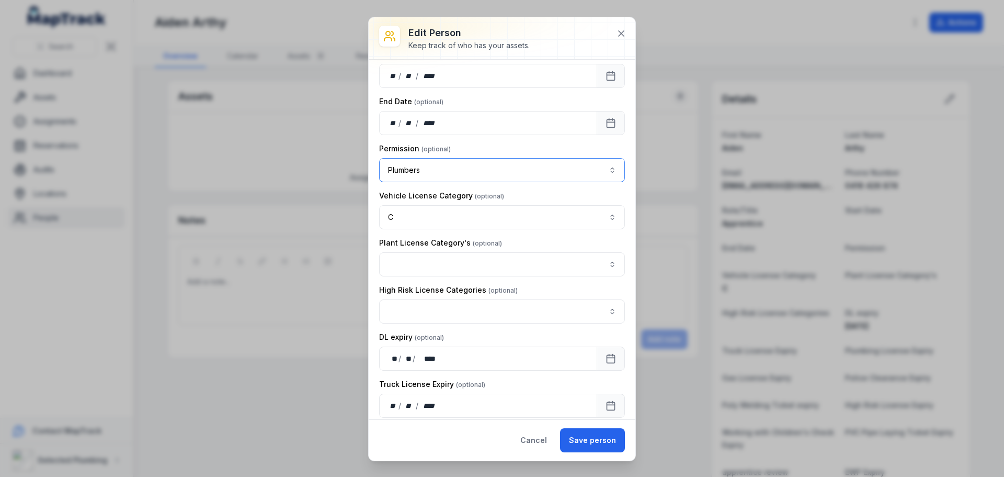
click at [463, 163] on button "Plumbers ********" at bounding box center [502, 170] width 246 height 24
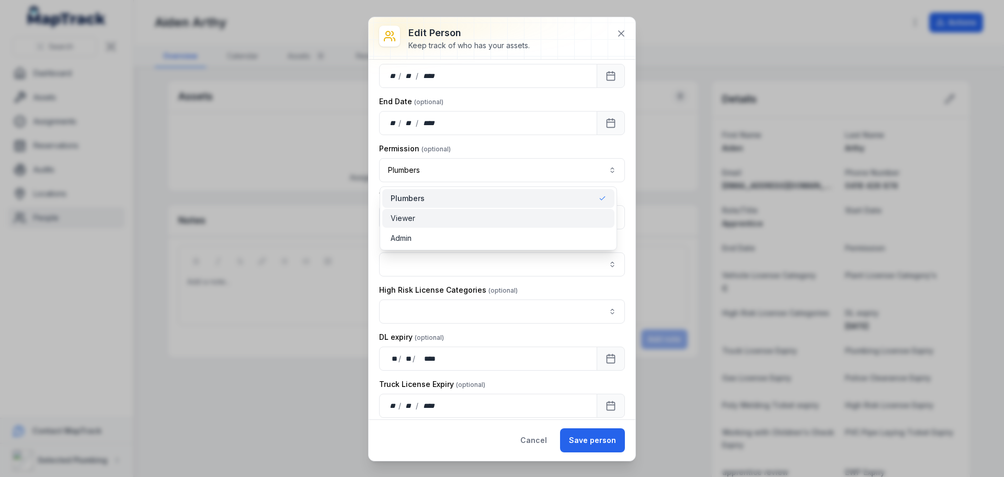
click at [425, 217] on div "Viewer" at bounding box center [499, 218] width 216 height 10
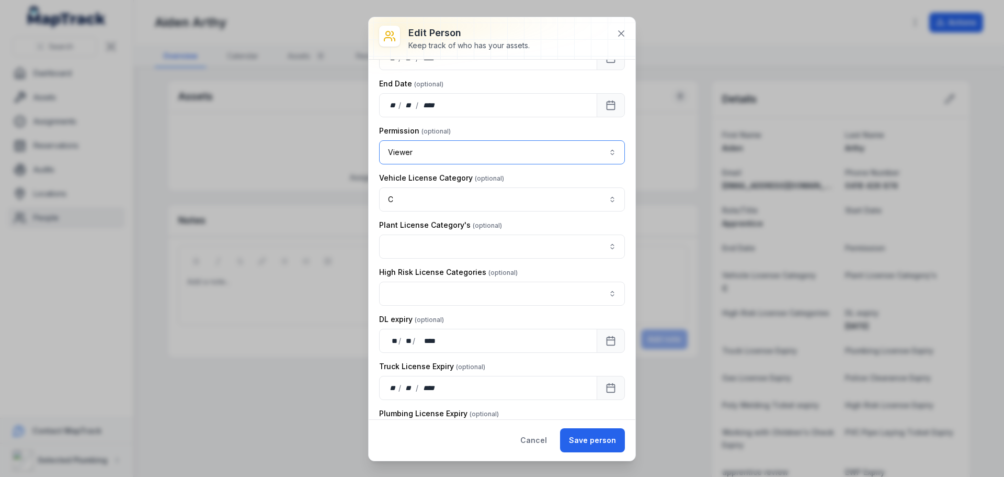
scroll to position [98, 0]
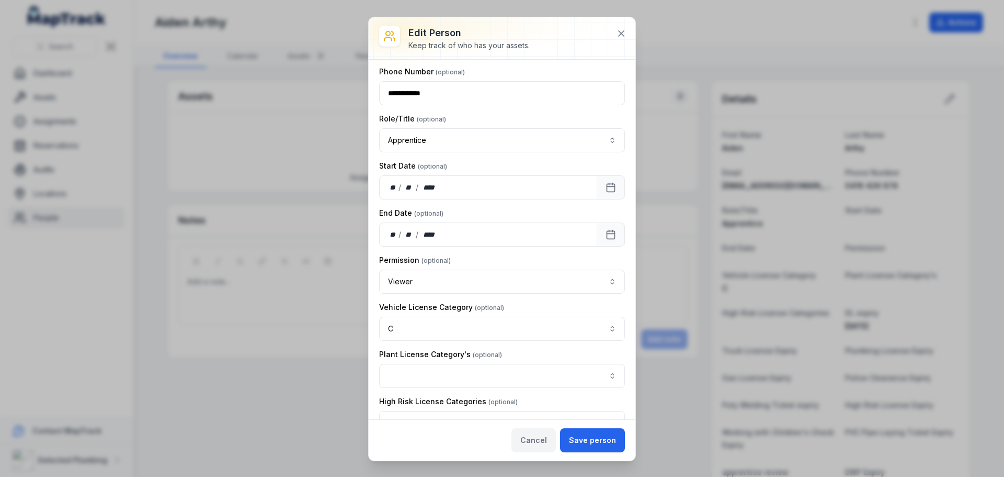
click at [542, 434] on button "Cancel" at bounding box center [534, 440] width 44 height 24
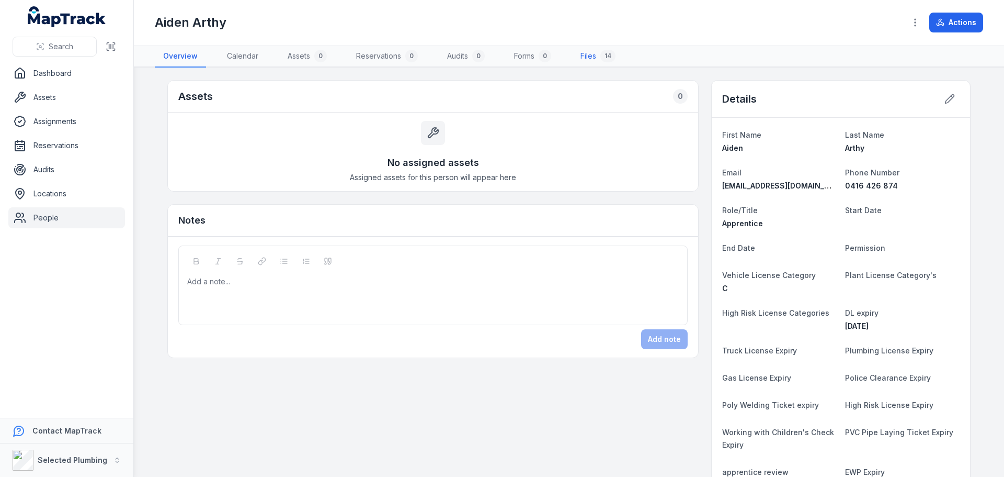
click at [599, 58] on link "Files 14" at bounding box center [598, 57] width 52 height 22
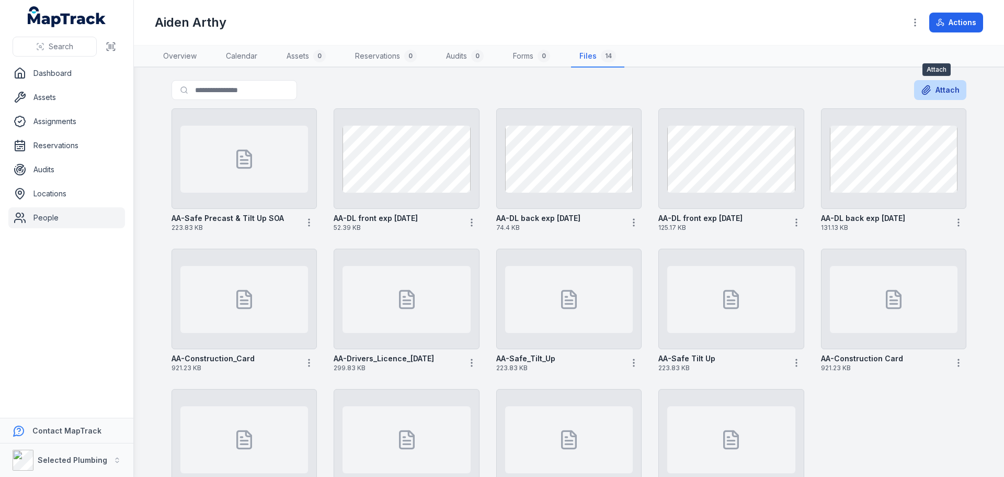
click at [939, 88] on button "Attach" at bounding box center [940, 90] width 52 height 20
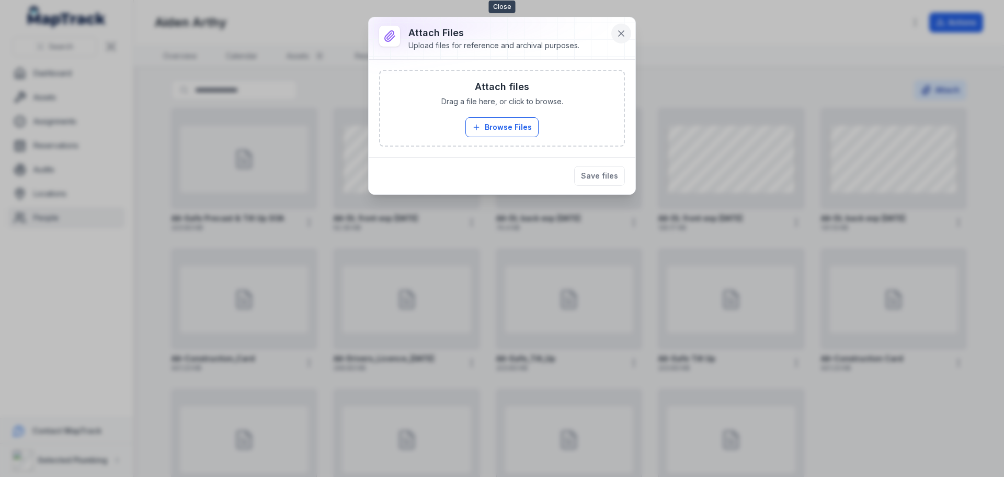
click at [625, 28] on icon at bounding box center [621, 33] width 10 height 10
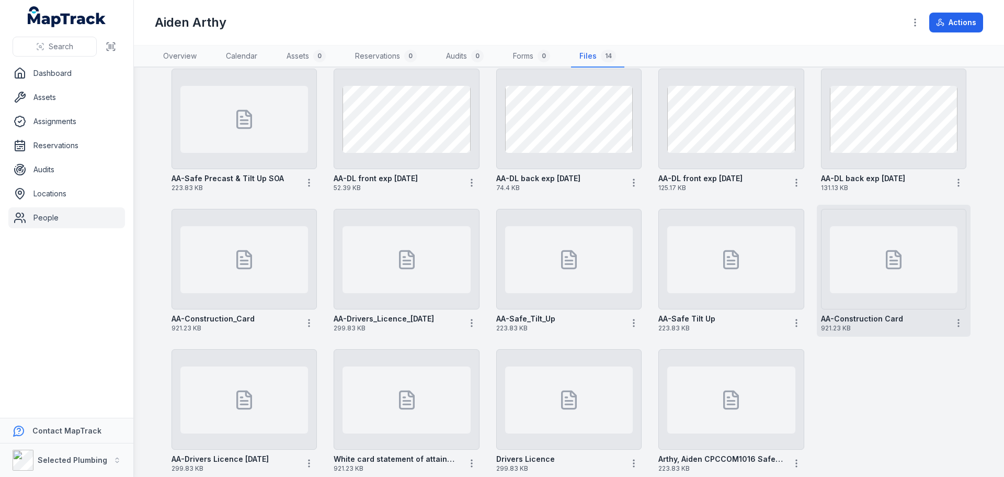
scroll to position [81, 0]
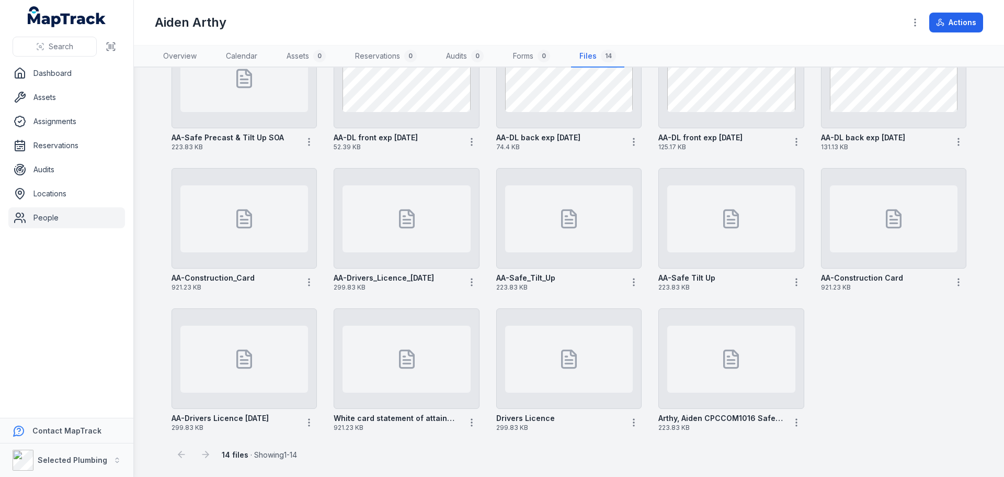
click at [881, 364] on div "AA-Safe Precast & Tilt Up SOA 223.83 KB AA-DL front exp [DATE] 52.39 KB AA-DL b…" at bounding box center [568, 230] width 803 height 412
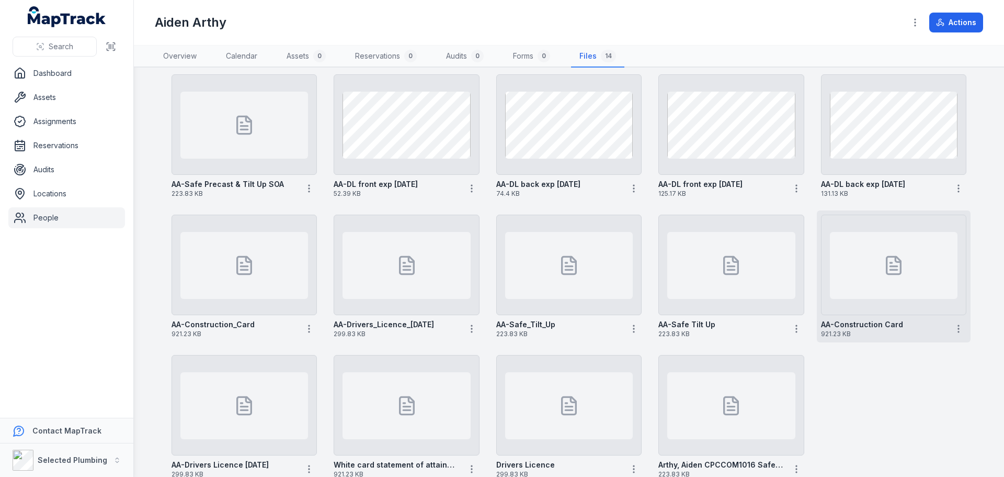
scroll to position [0, 0]
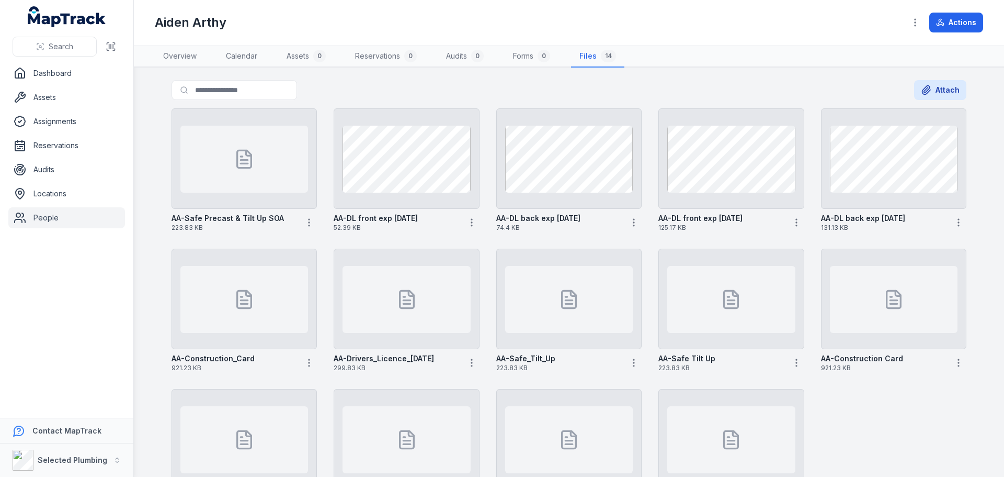
click at [423, 92] on div "Search for files Attach" at bounding box center [569, 92] width 795 height 24
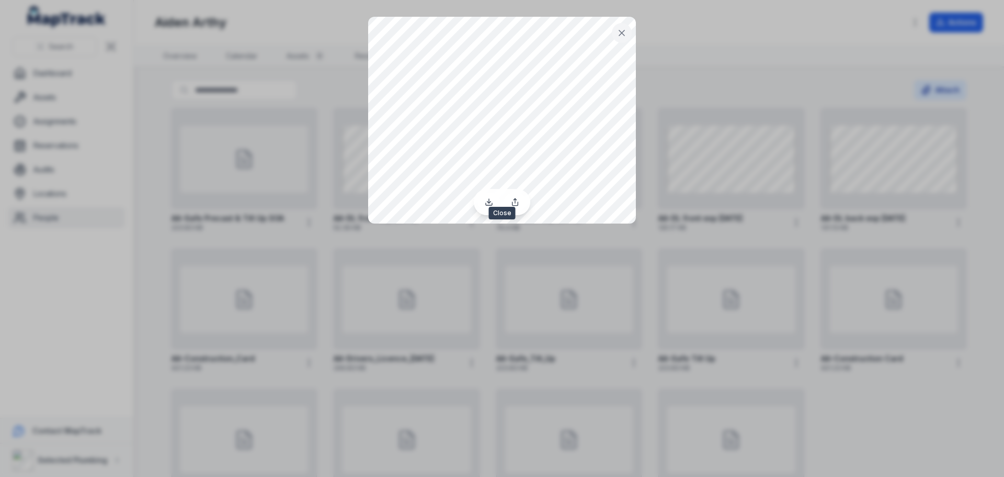
click at [620, 32] on icon at bounding box center [622, 33] width 10 height 10
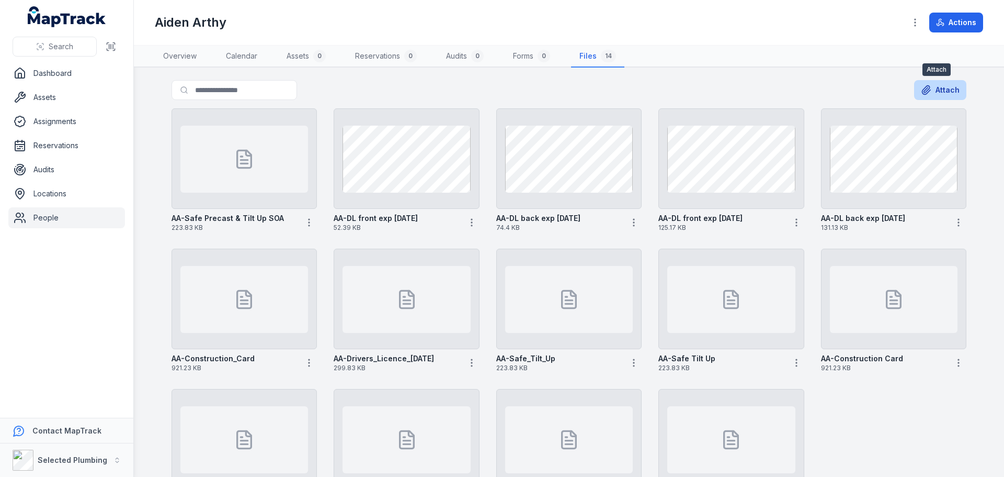
click at [927, 87] on icon at bounding box center [926, 90] width 10 height 10
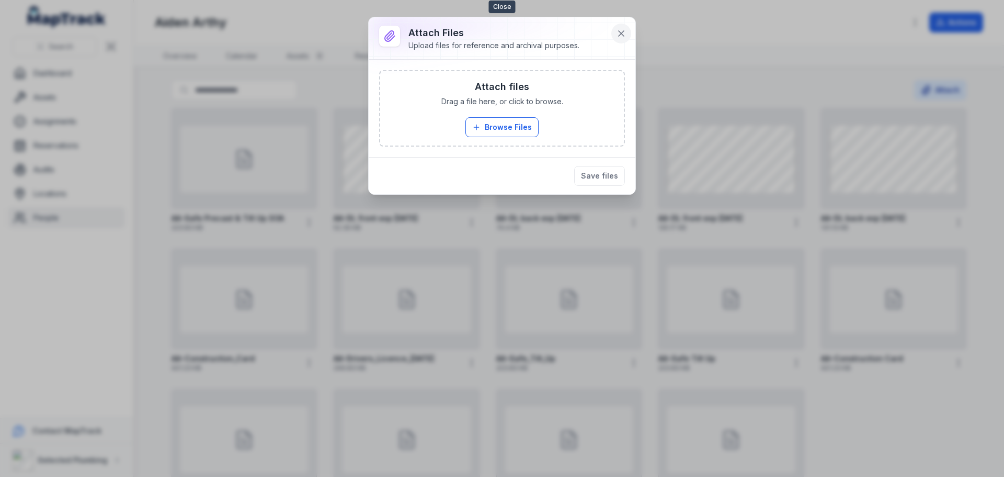
click at [623, 40] on button at bounding box center [621, 34] width 20 height 20
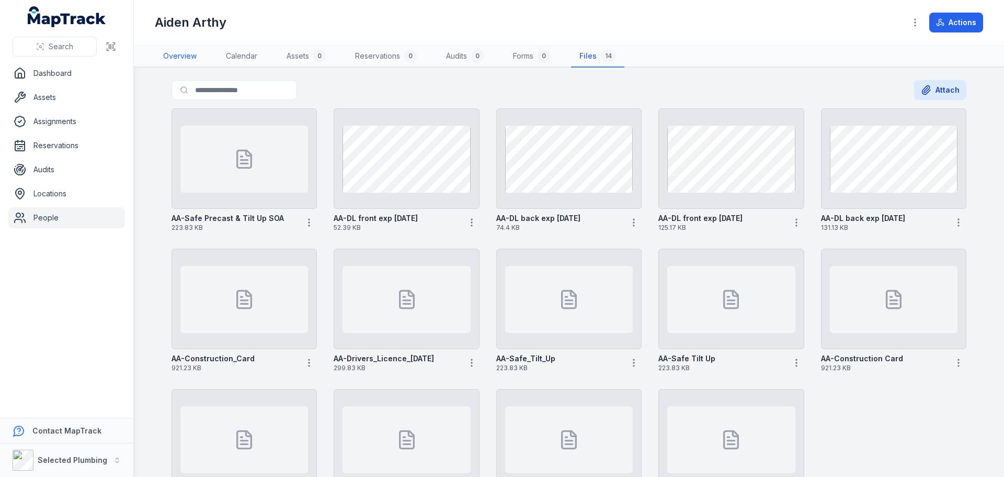
click at [177, 61] on link "Overview" at bounding box center [180, 57] width 50 height 22
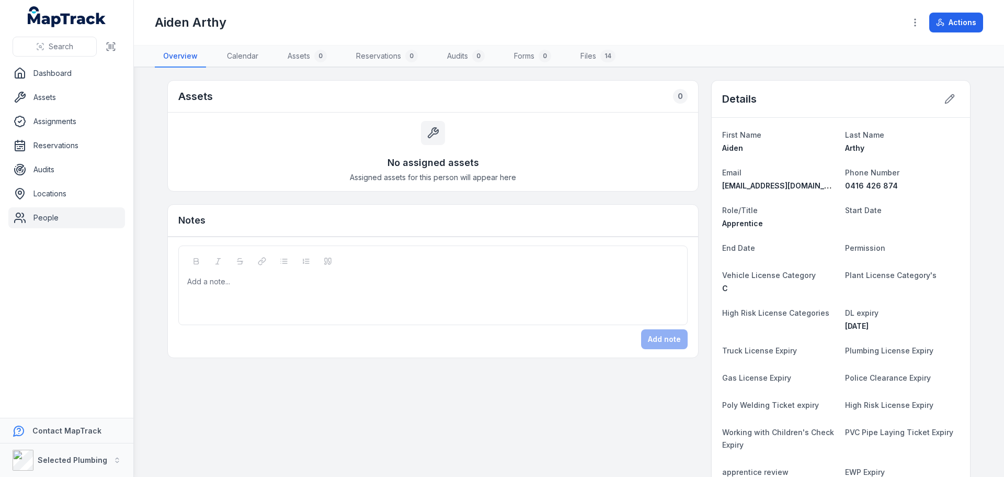
click at [47, 215] on link "People" at bounding box center [66, 217] width 117 height 21
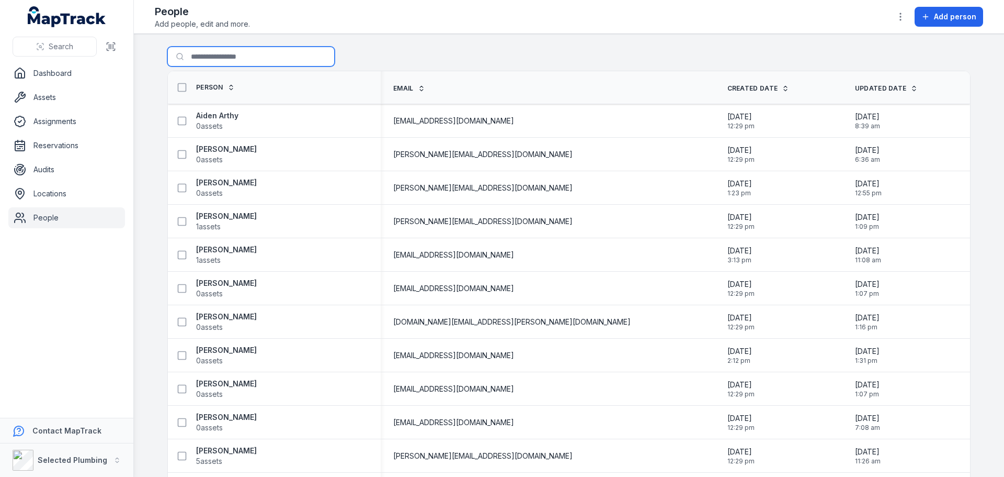
click at [228, 59] on input "Search for people" at bounding box center [250, 57] width 167 height 20
type input "******"
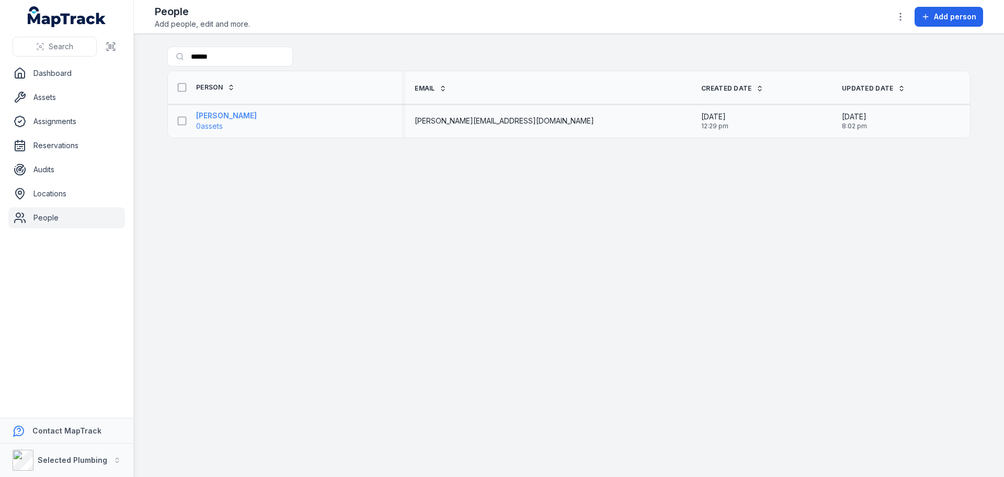
click at [226, 115] on strong "[PERSON_NAME]" at bounding box center [226, 115] width 61 height 10
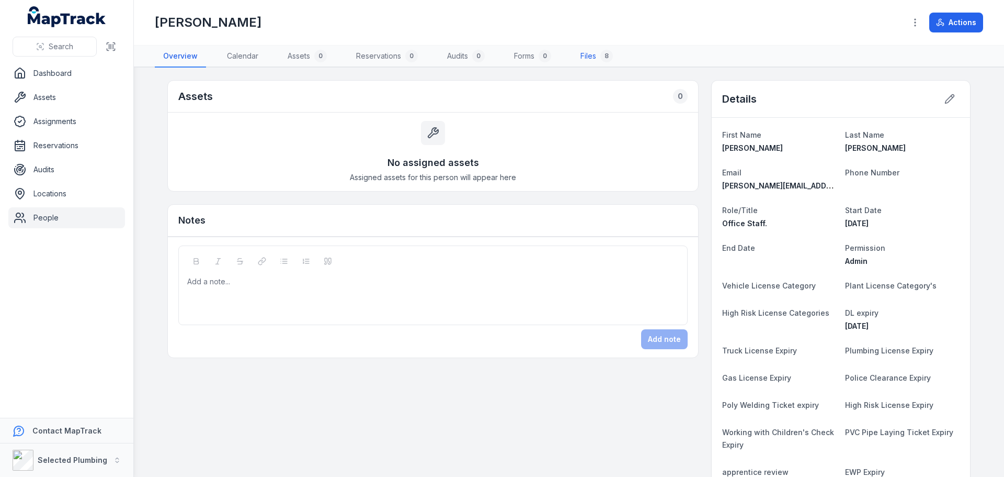
click at [595, 55] on link "Files 8" at bounding box center [596, 57] width 49 height 22
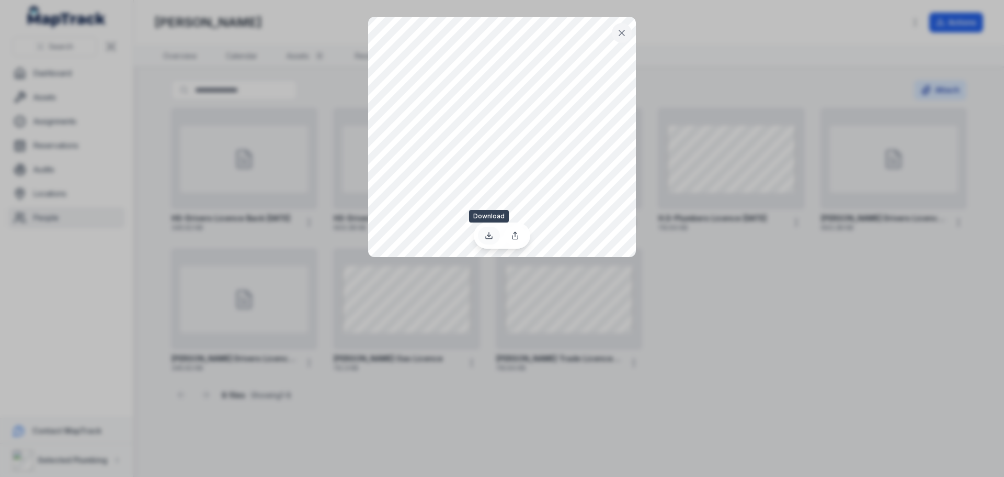
click at [489, 236] on icon at bounding box center [490, 236] width 4 height 2
click at [625, 28] on icon at bounding box center [622, 33] width 10 height 10
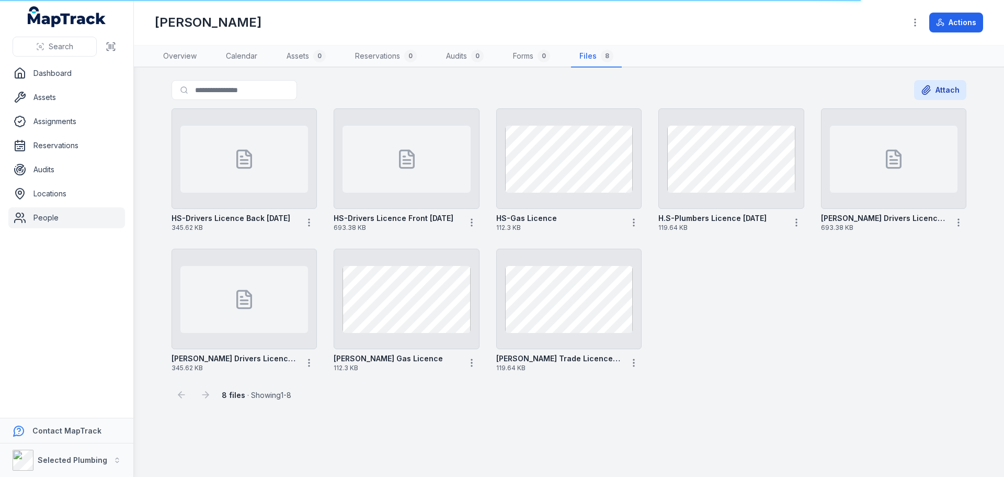
click at [38, 217] on link "People" at bounding box center [66, 217] width 117 height 21
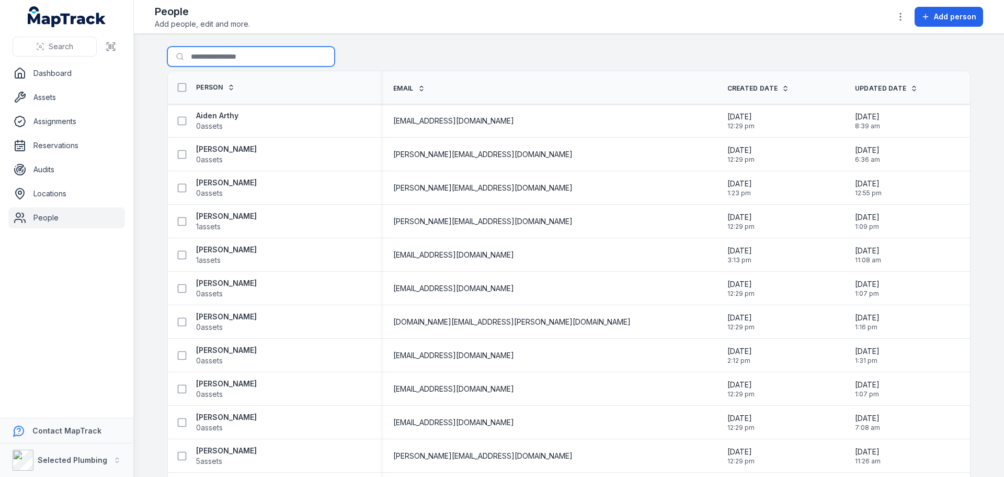
click at [225, 58] on input "Search for people" at bounding box center [250, 57] width 167 height 20
type input "******"
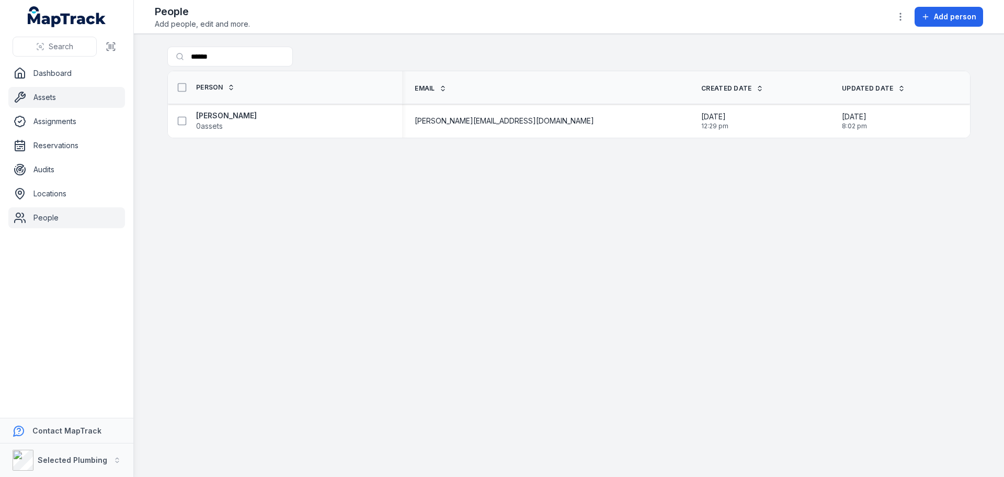
click at [48, 100] on link "Assets" at bounding box center [66, 97] width 117 height 21
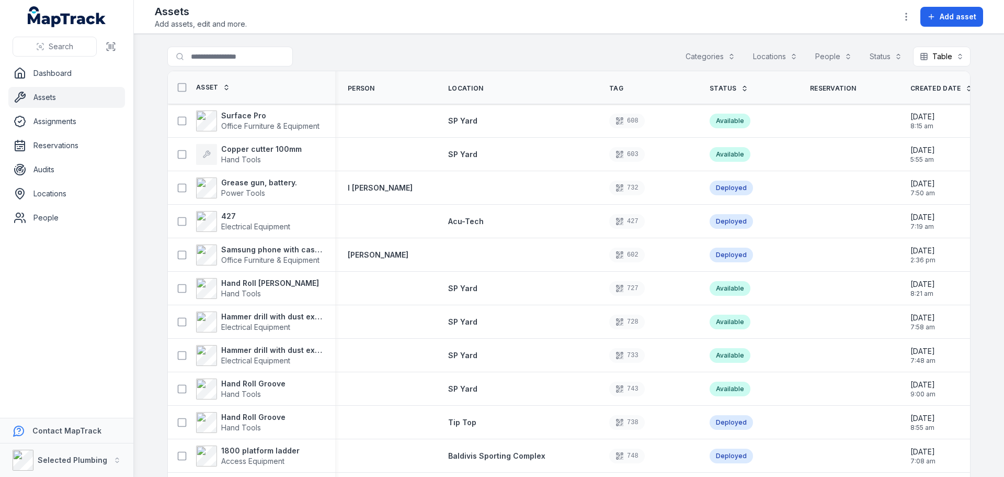
click at [704, 58] on button "Categories" at bounding box center [710, 57] width 63 height 20
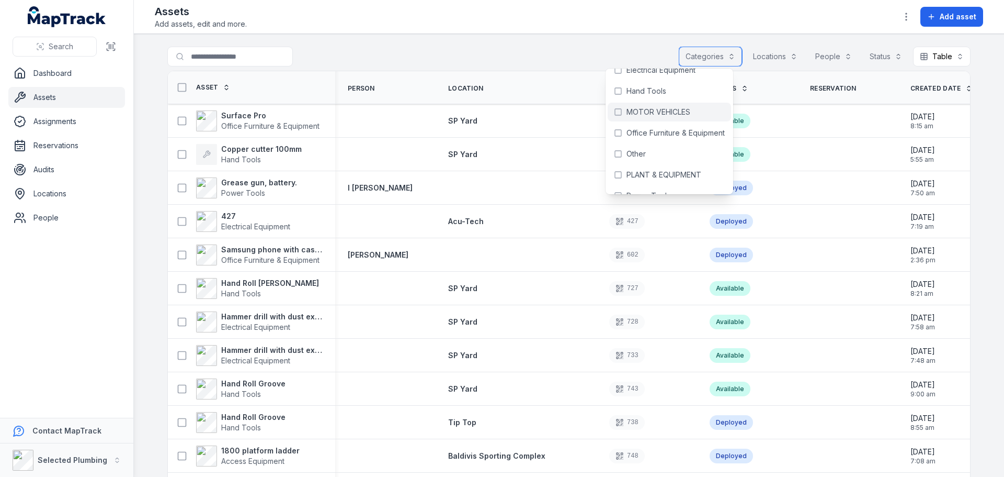
scroll to position [69, 0]
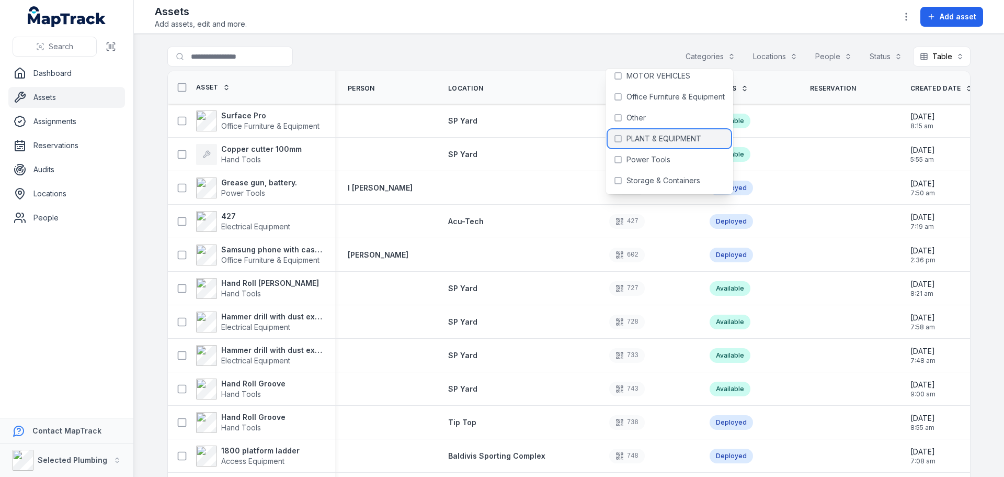
click at [671, 141] on span "PLANT & EQUIPMENT" at bounding box center [664, 138] width 75 height 10
click at [478, 51] on div "**********" at bounding box center [568, 59] width 803 height 24
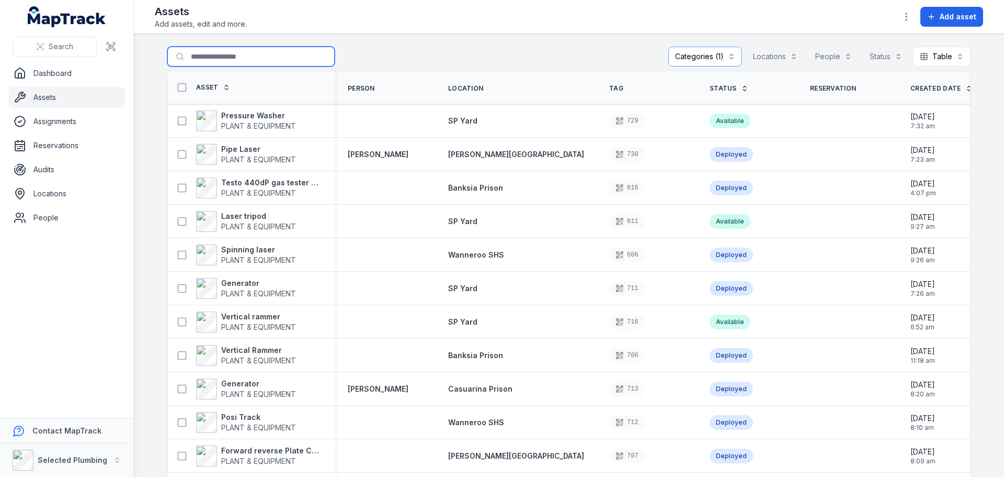
click at [230, 57] on input "Search for assets" at bounding box center [250, 57] width 167 height 20
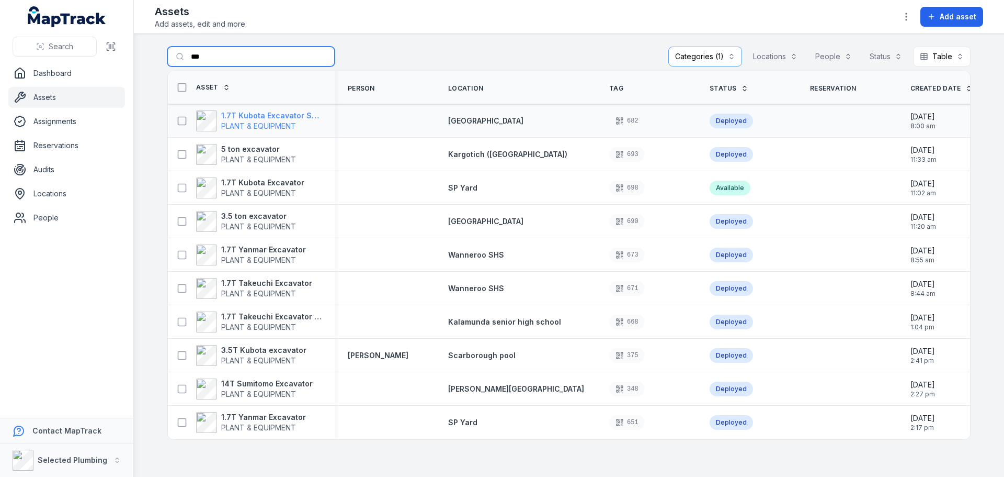
type input "***"
click at [261, 115] on strong "1.7T Kubota Excavator SP009" at bounding box center [271, 115] width 101 height 10
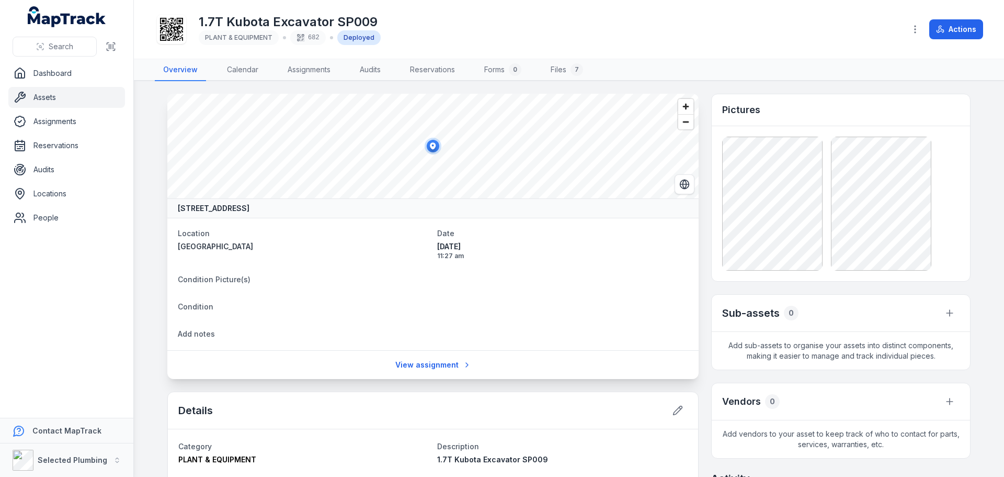
drag, startPoint x: 503, startPoint y: 243, endPoint x: 456, endPoint y: 247, distance: 47.3
click at [456, 247] on span "[DATE]" at bounding box center [562, 246] width 251 height 10
click at [522, 277] on dt "Condition Picture(s)" at bounding box center [433, 279] width 511 height 13
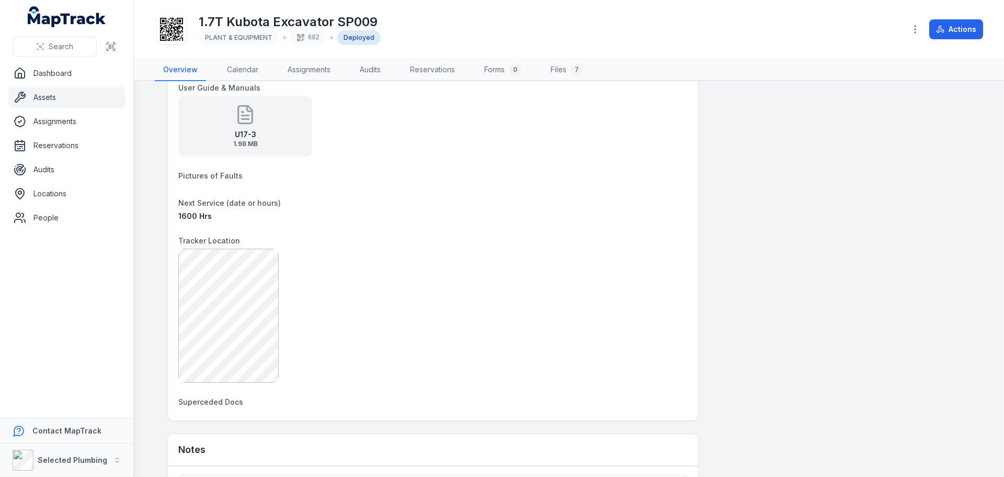
scroll to position [785, 0]
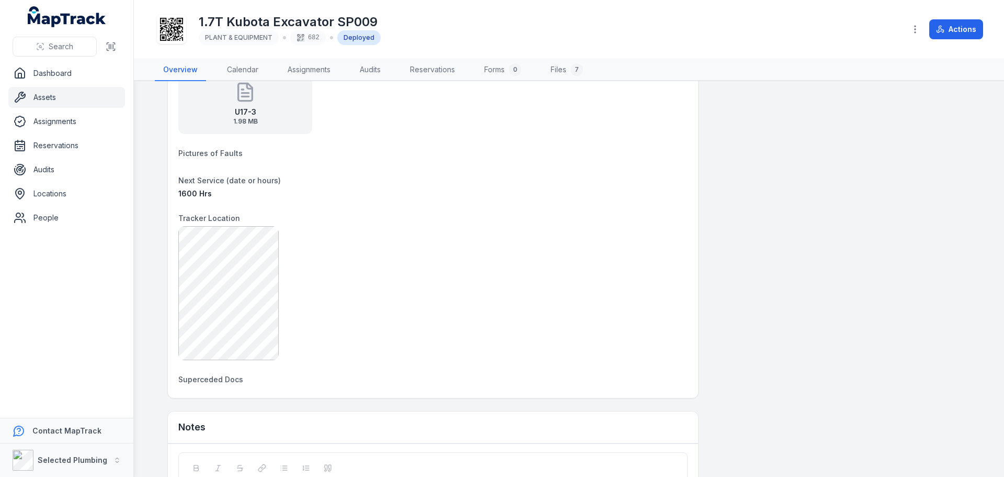
click at [168, 193] on div "Category PLANT & EQUIPMENT Description 1.7T Kubota Excavator SP009 Make Kubota …" at bounding box center [433, 20] width 530 height 753
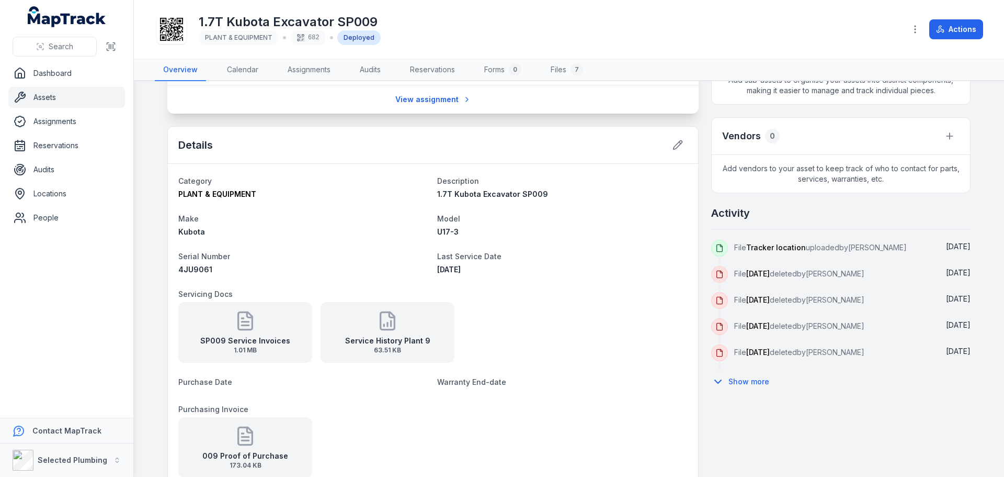
scroll to position [0, 0]
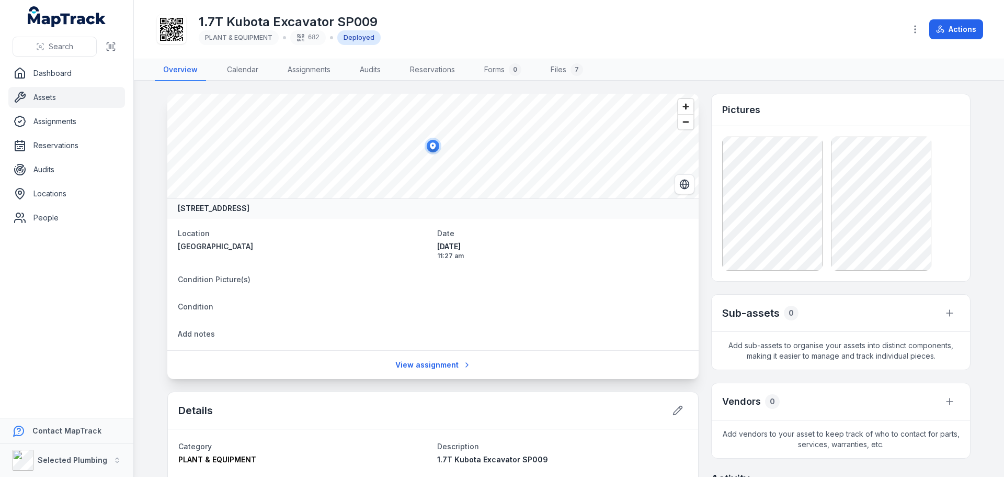
click at [58, 95] on link "Assets" at bounding box center [66, 97] width 117 height 21
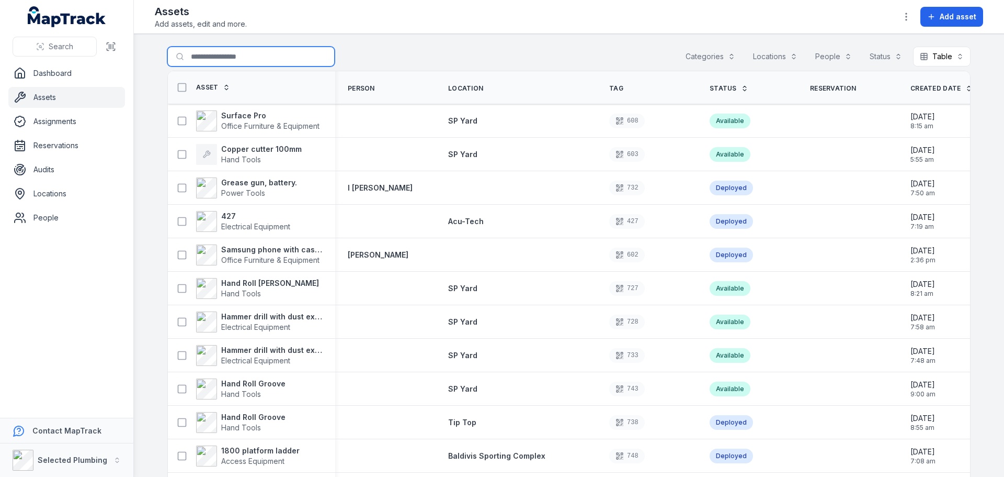
click at [204, 61] on input "Search for assets" at bounding box center [250, 57] width 167 height 20
type input "***"
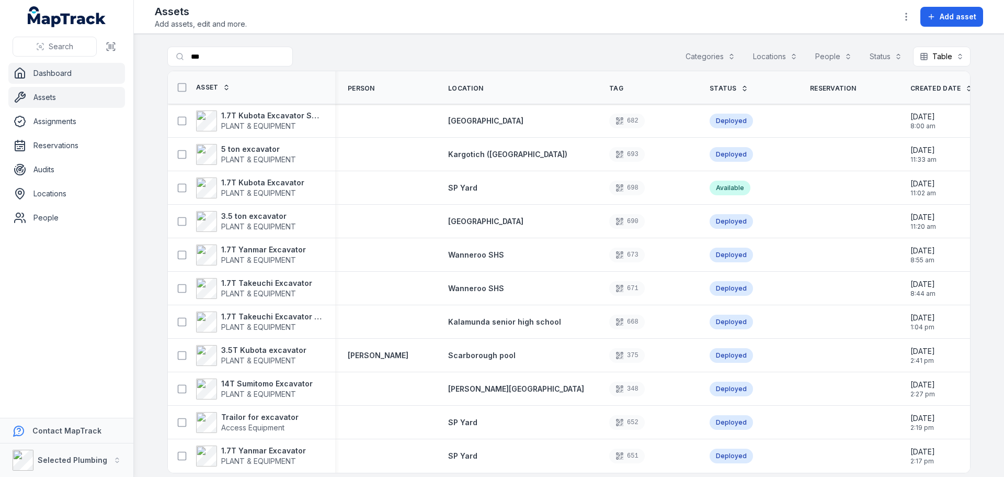
click at [46, 72] on link "Dashboard" at bounding box center [66, 73] width 117 height 21
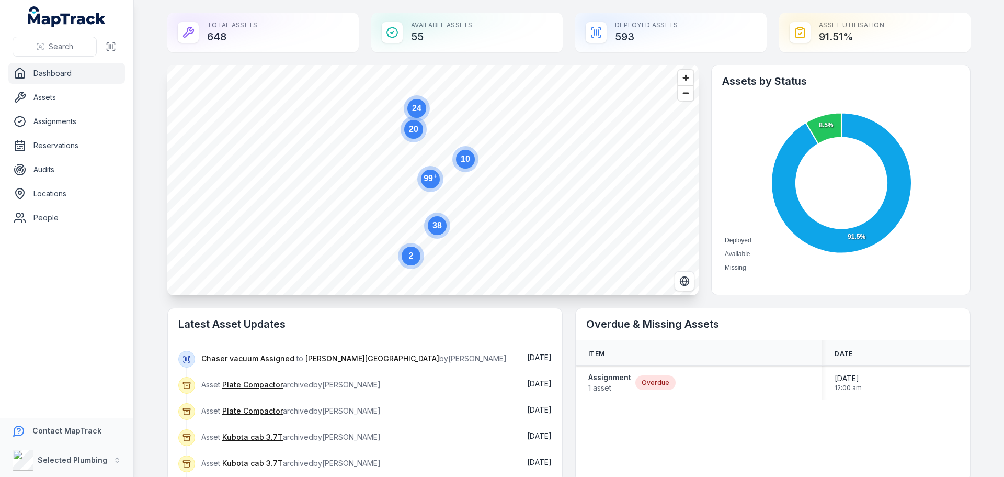
click at [427, 182] on text "99 +" at bounding box center [431, 177] width 14 height 9
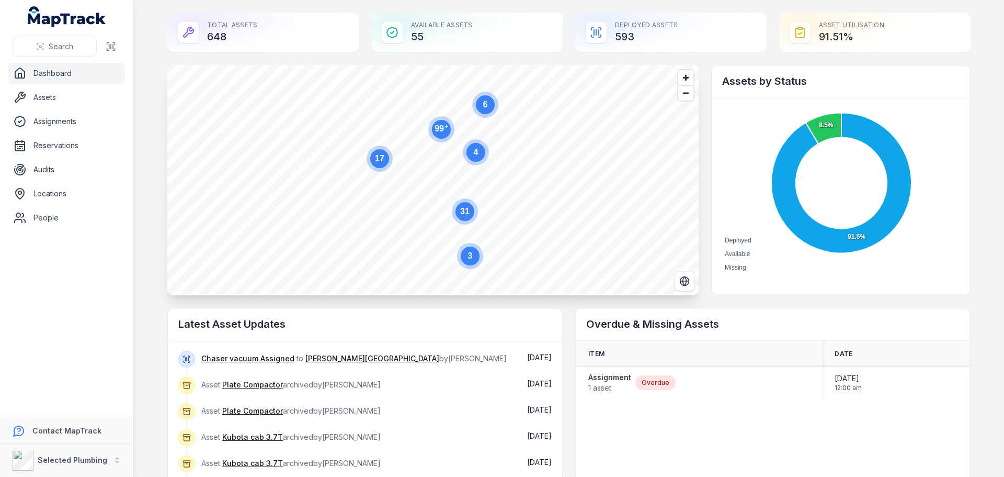
click at [438, 128] on text "99 +" at bounding box center [442, 127] width 14 height 9
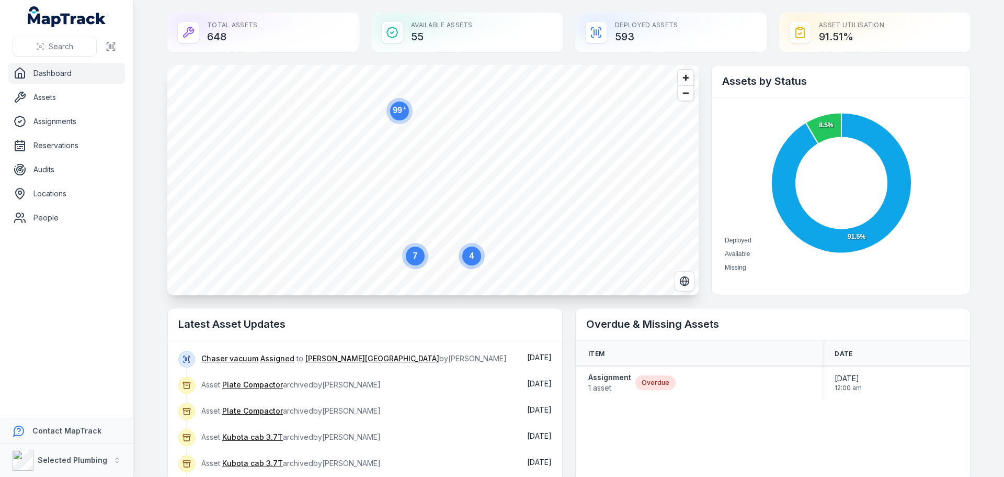
click at [395, 114] on text "99 +" at bounding box center [400, 109] width 14 height 9
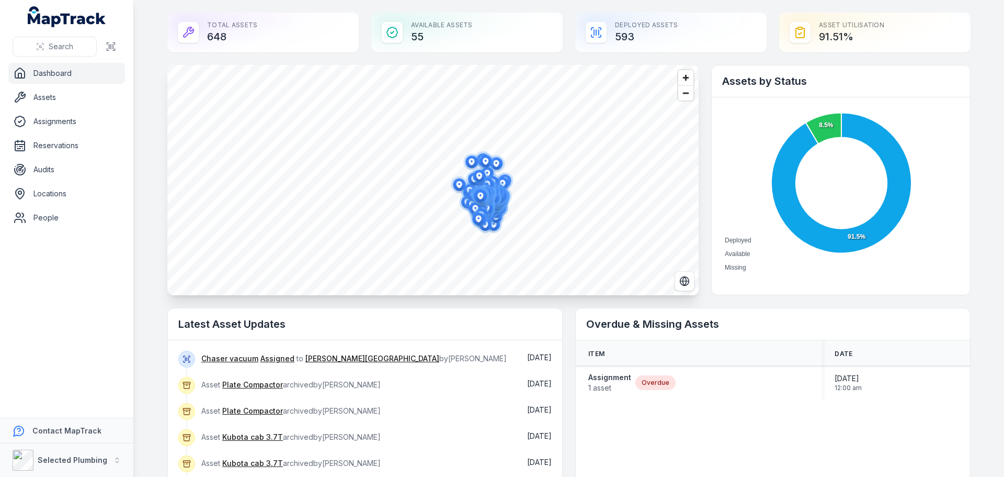
drag, startPoint x: 399, startPoint y: 176, endPoint x: 471, endPoint y: 195, distance: 74.7
click at [471, 195] on icon "button" at bounding box center [480, 195] width 21 height 21
click at [478, 198] on icon "button" at bounding box center [481, 195] width 6 height 7
